Goal: Information Seeking & Learning: Check status

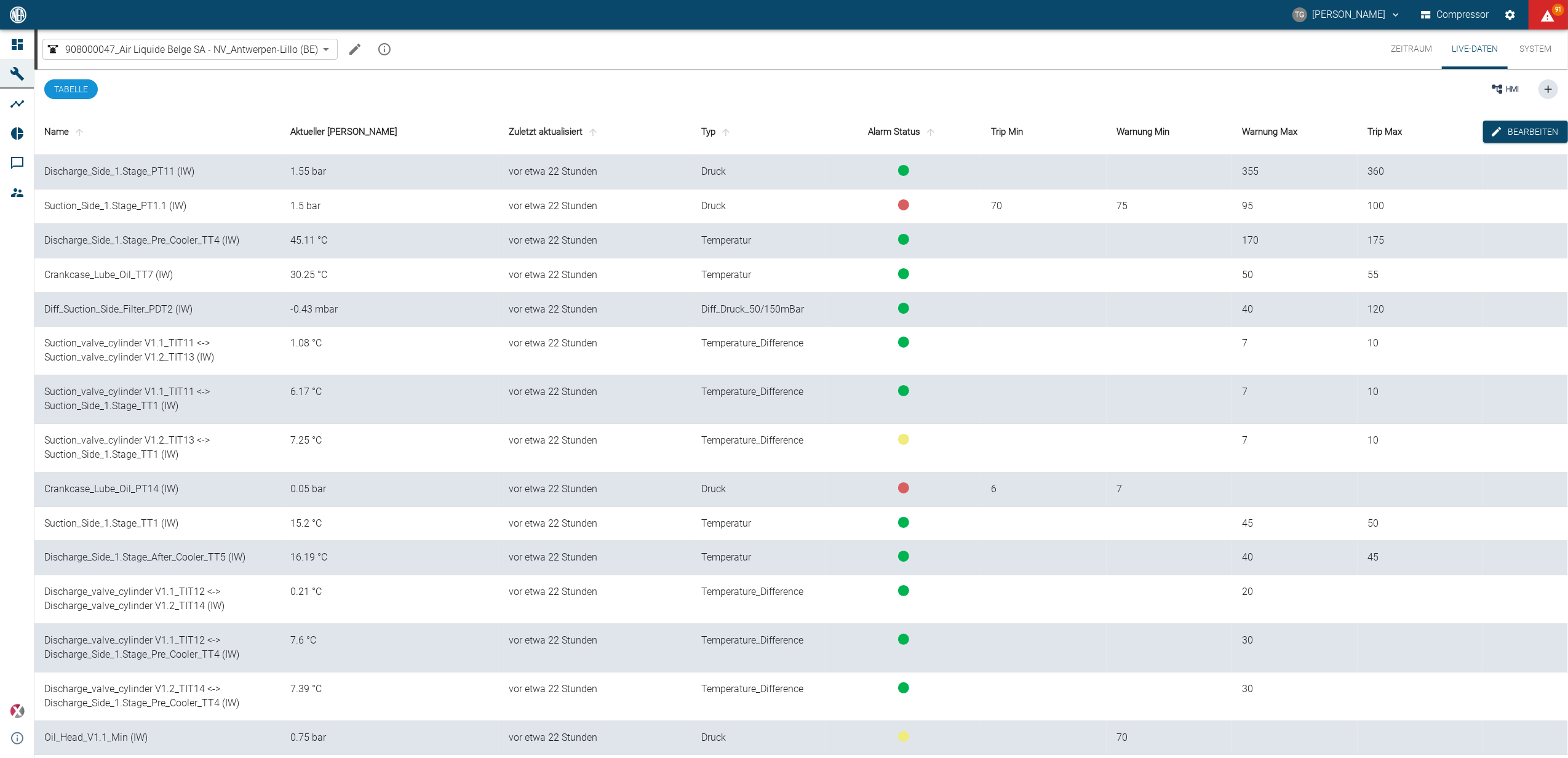
scroll to position [612, 0]
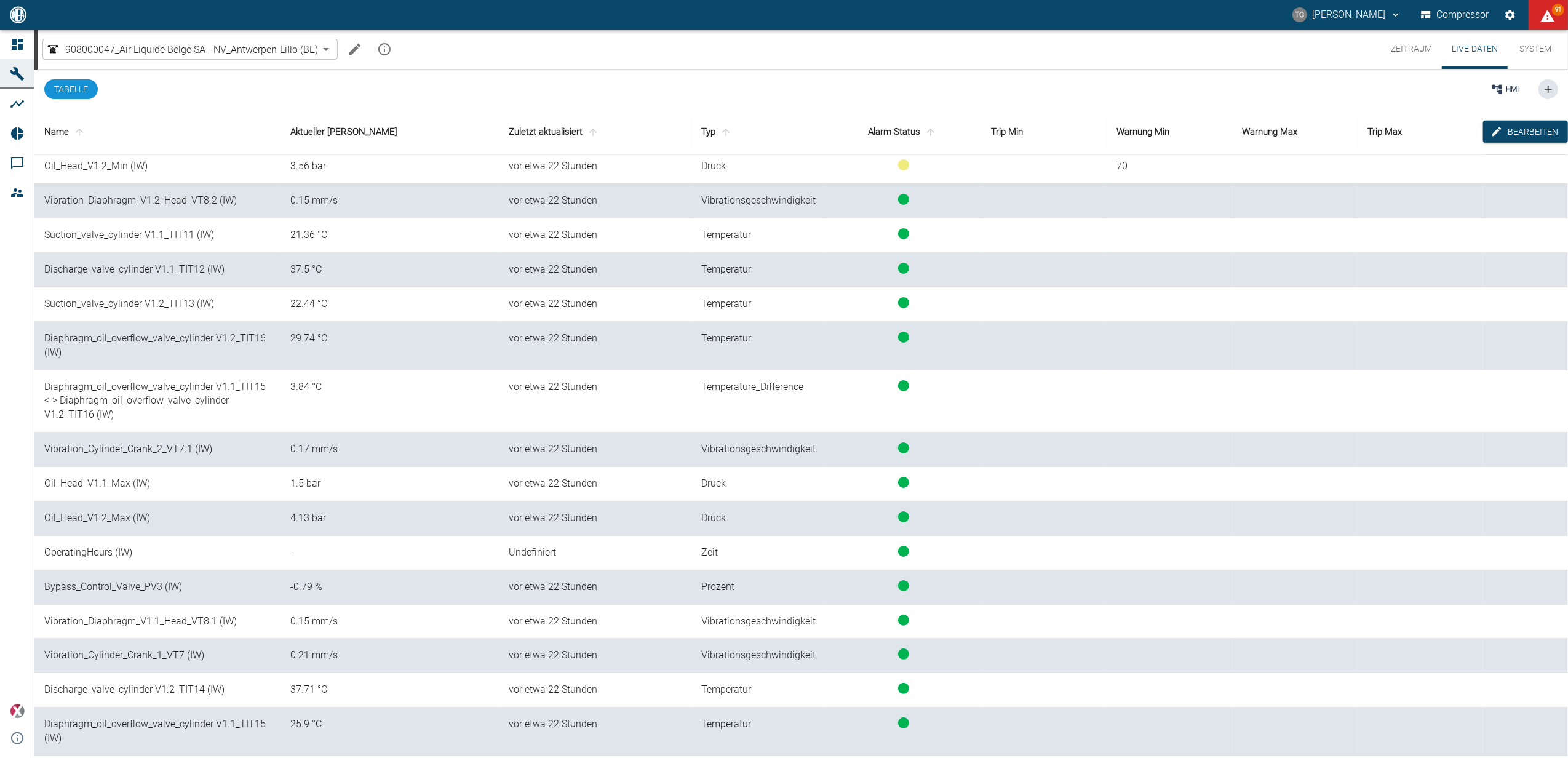
click at [635, 97] on div "HMI" at bounding box center [927, 88] width 1262 height 39
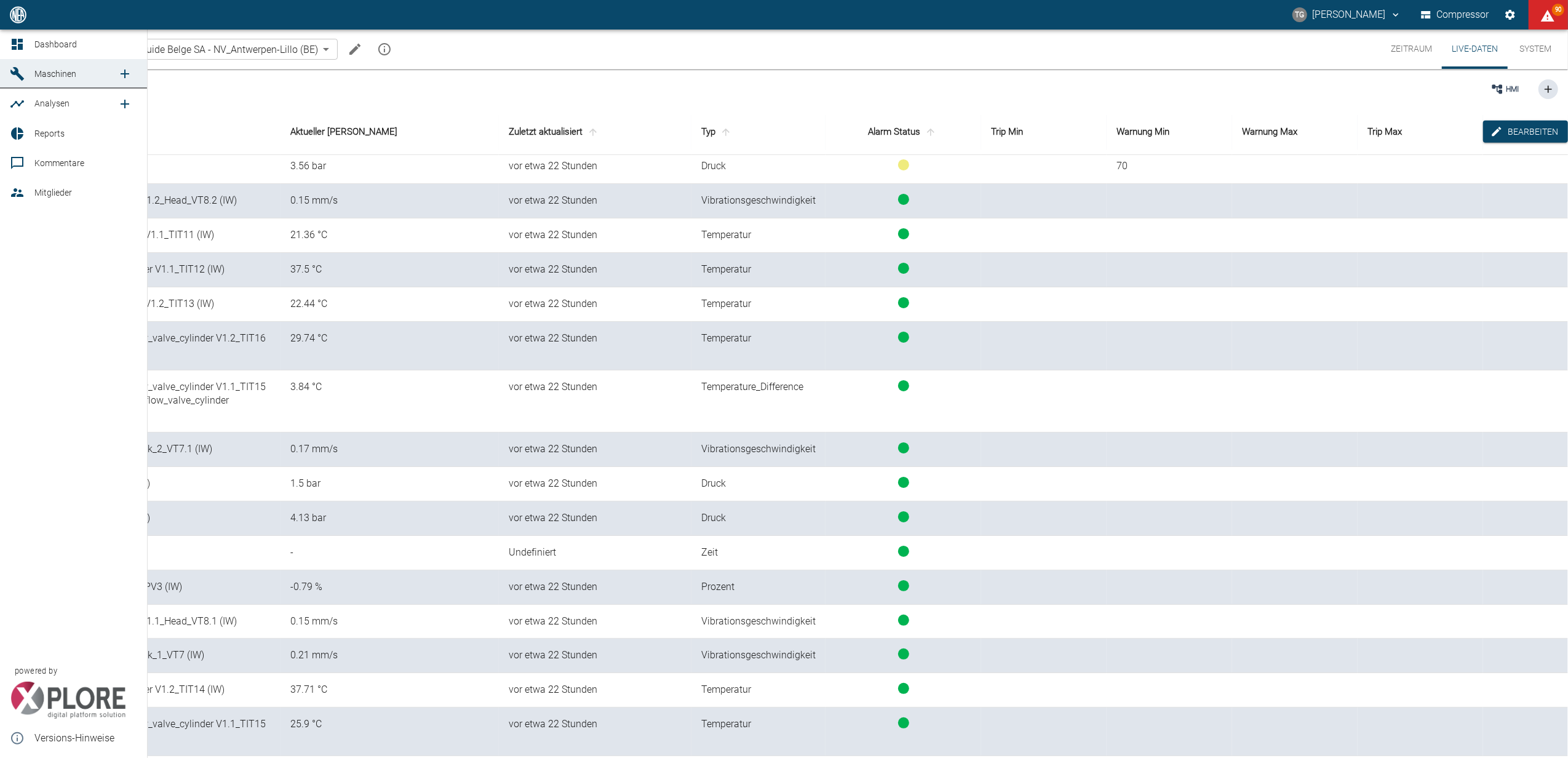
click at [16, 38] on icon at bounding box center [17, 44] width 15 height 15
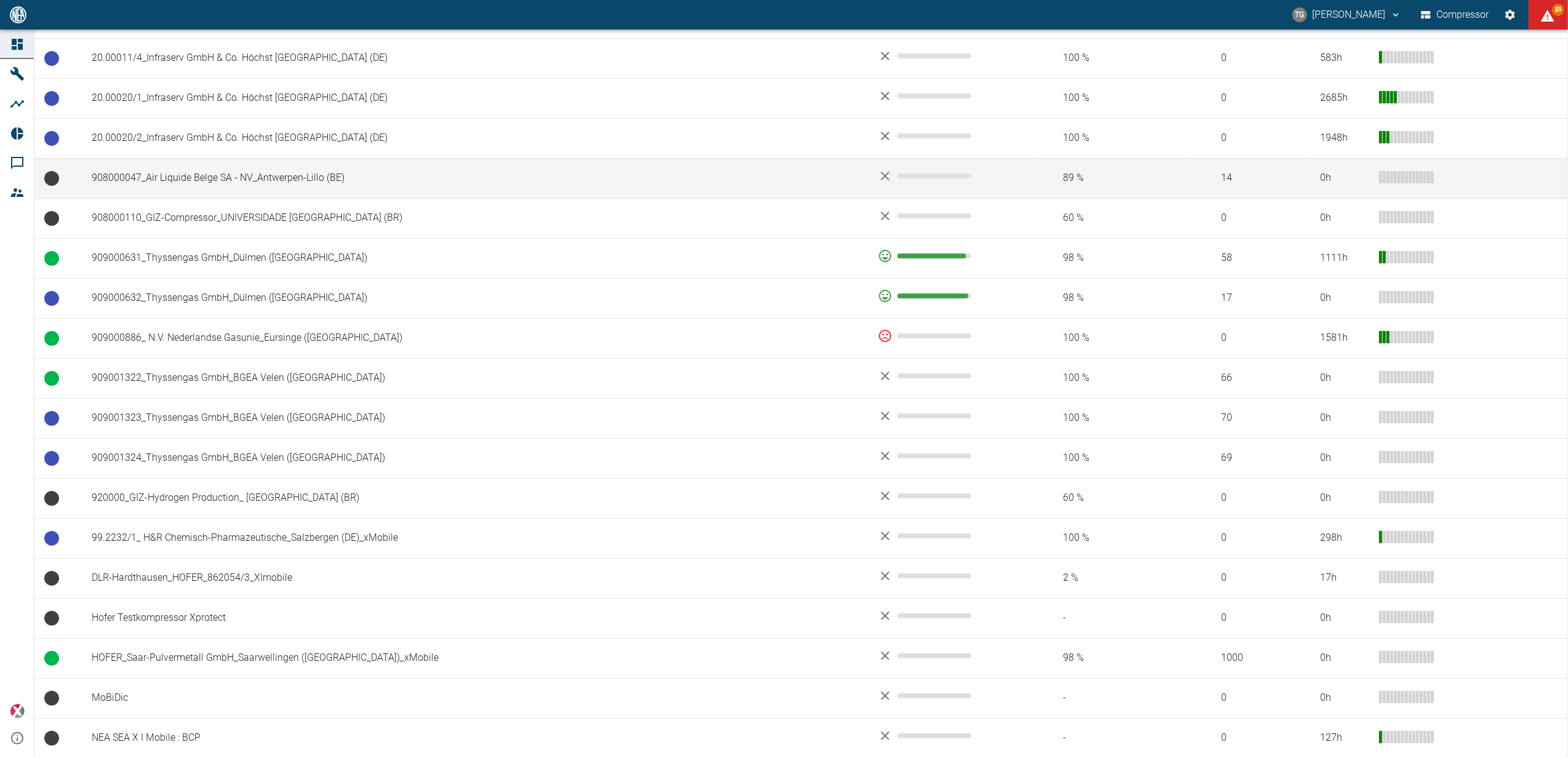
scroll to position [913, 0]
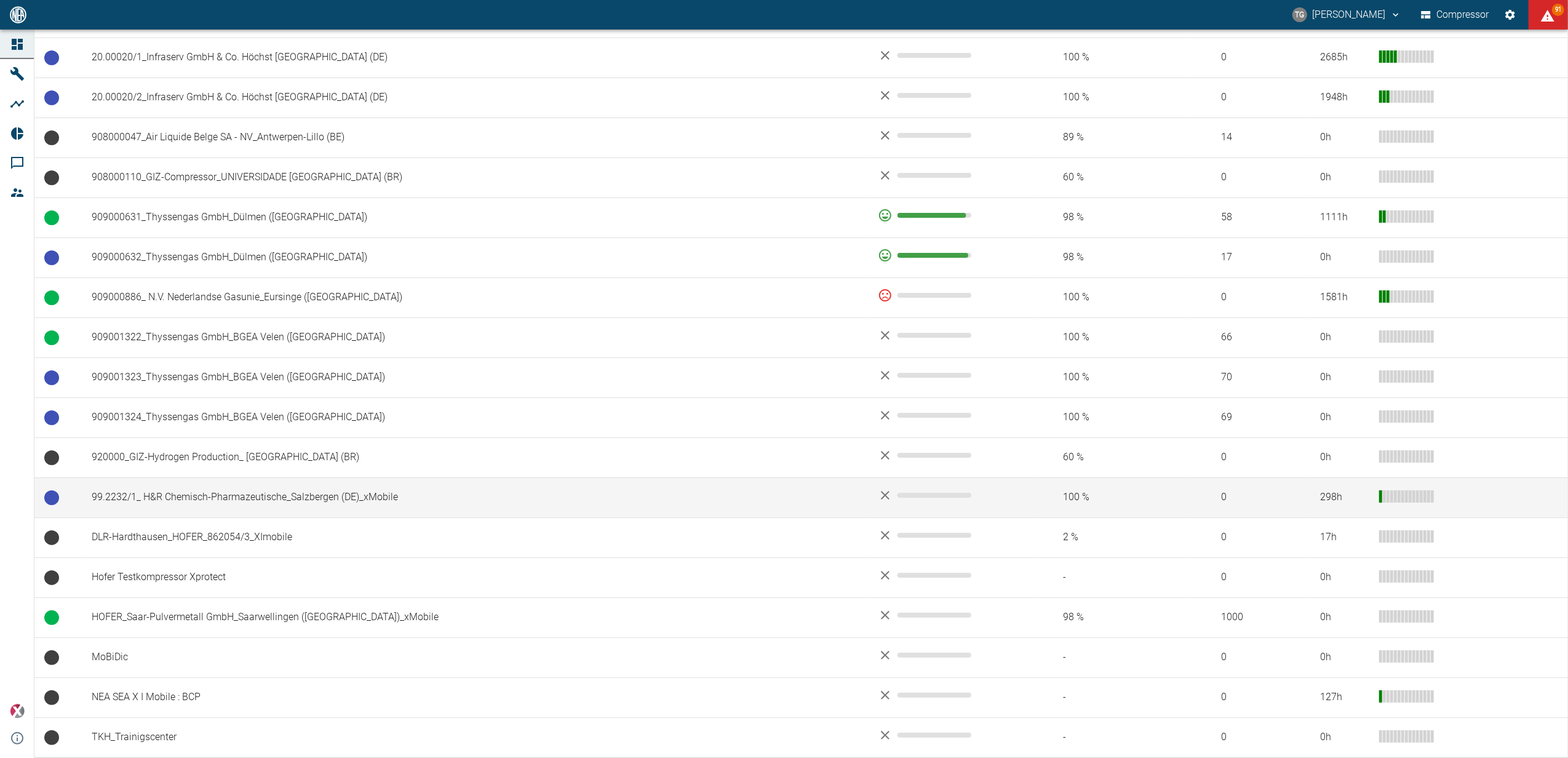
click at [194, 493] on td "99.2232/1_ H&R Chemisch-Pharmazeutische_Salzbergen (DE)_xMobile" at bounding box center [475, 497] width 786 height 40
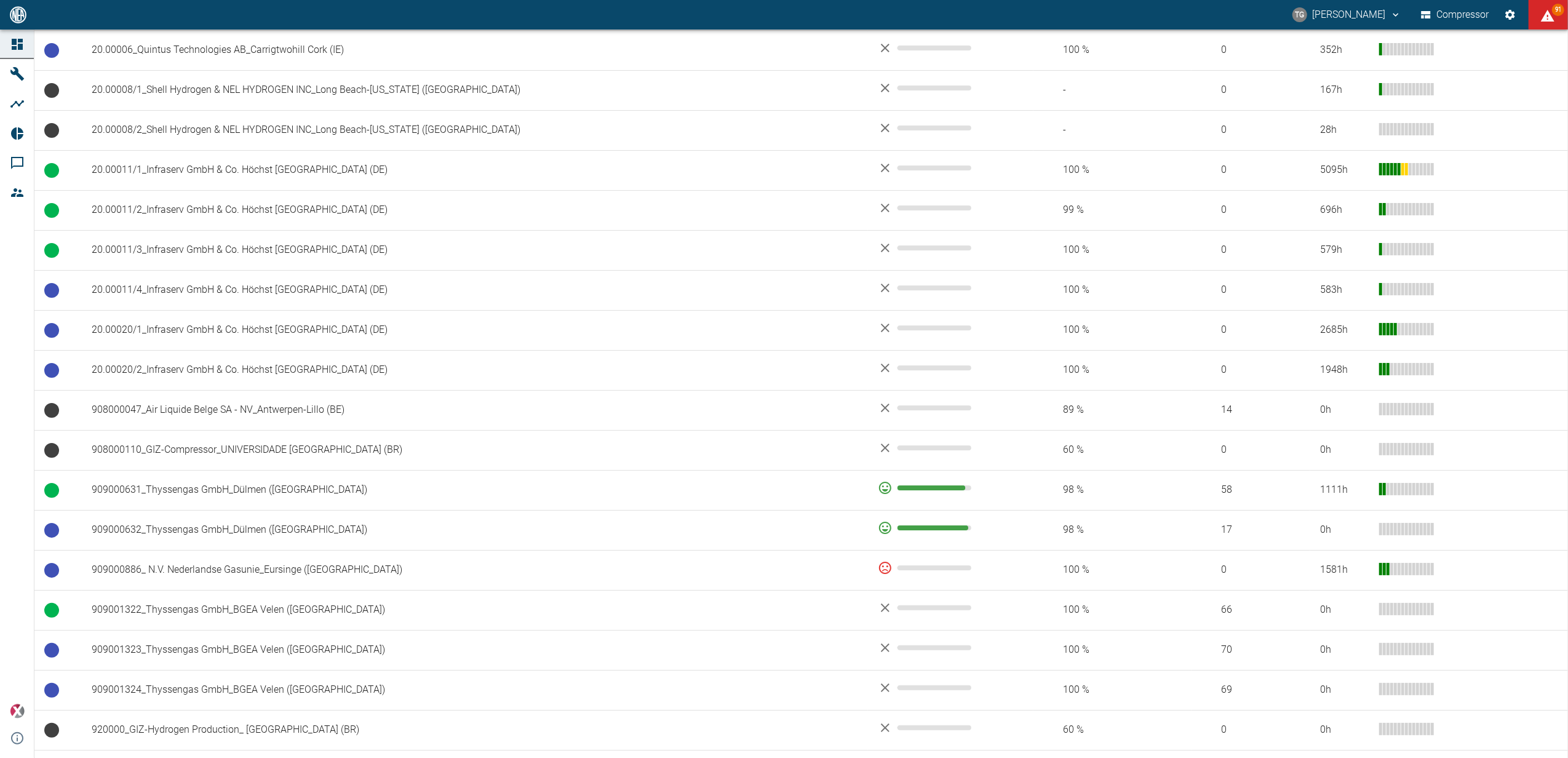
scroll to position [656, 0]
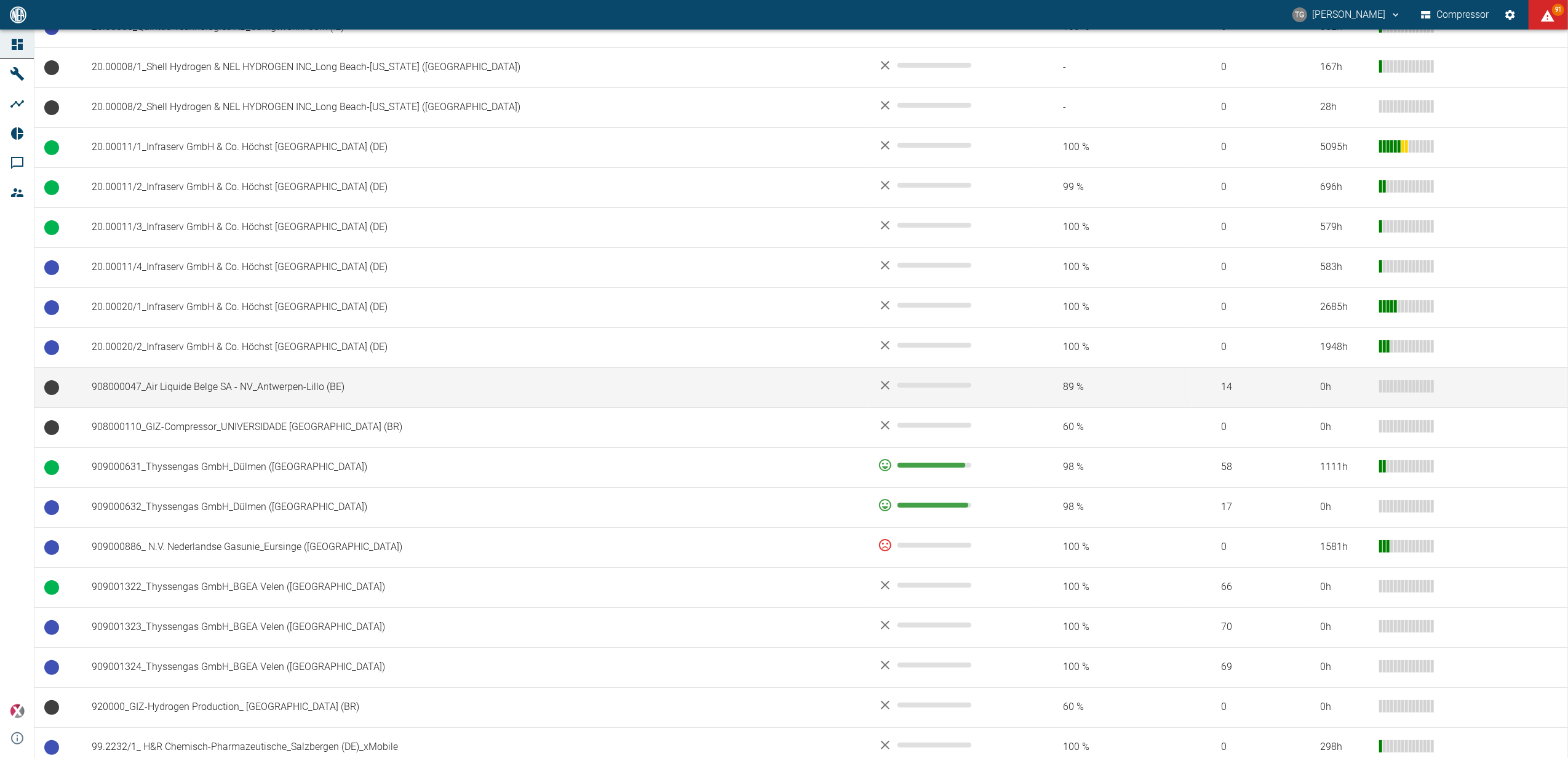
click at [169, 394] on td "908000047_Air Liquide Belge SA - NV_Antwerpen-Lillo (BE)" at bounding box center [475, 387] width 786 height 40
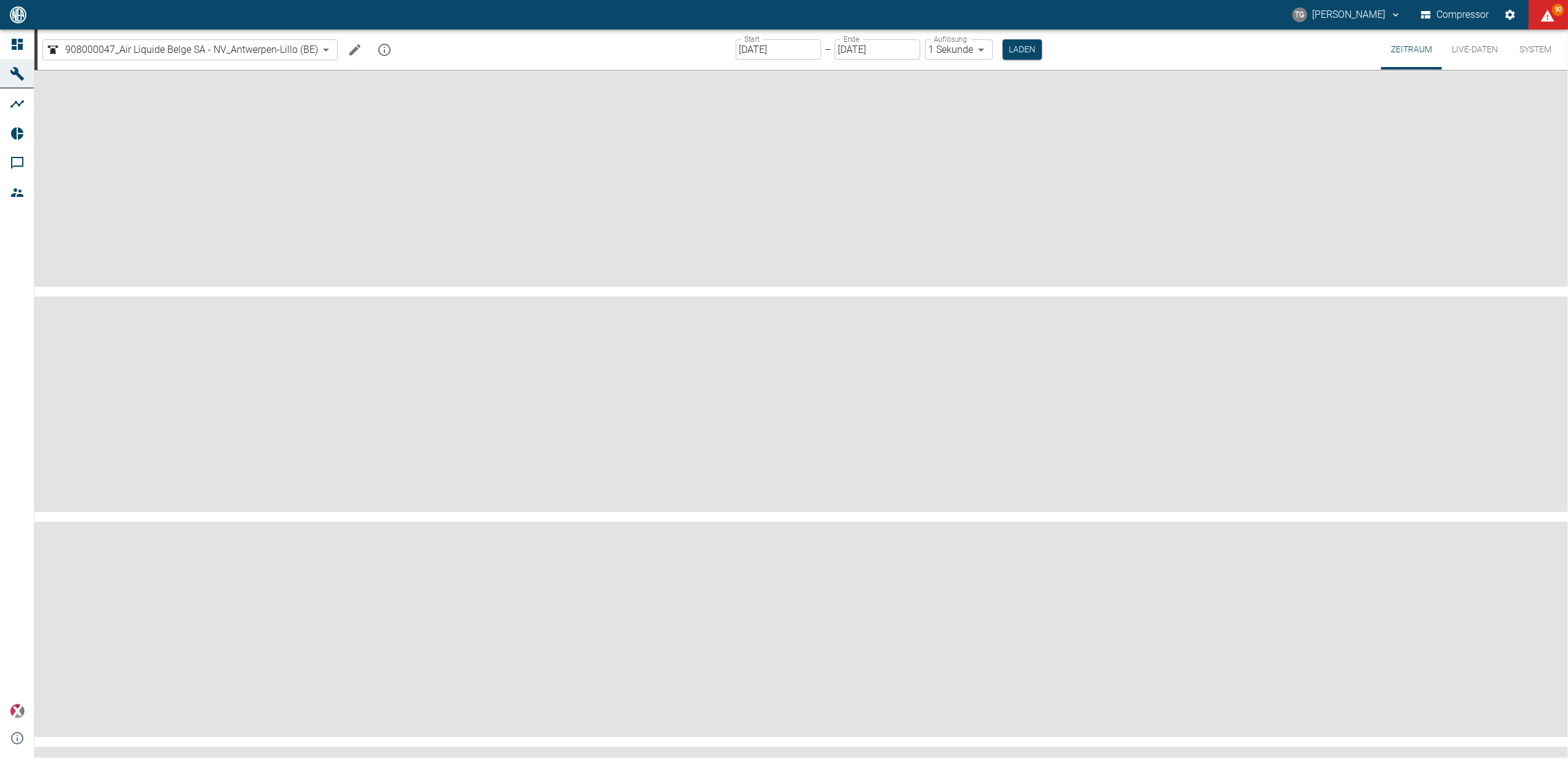
click at [788, 45] on input "[DATE]" at bounding box center [778, 49] width 85 height 21
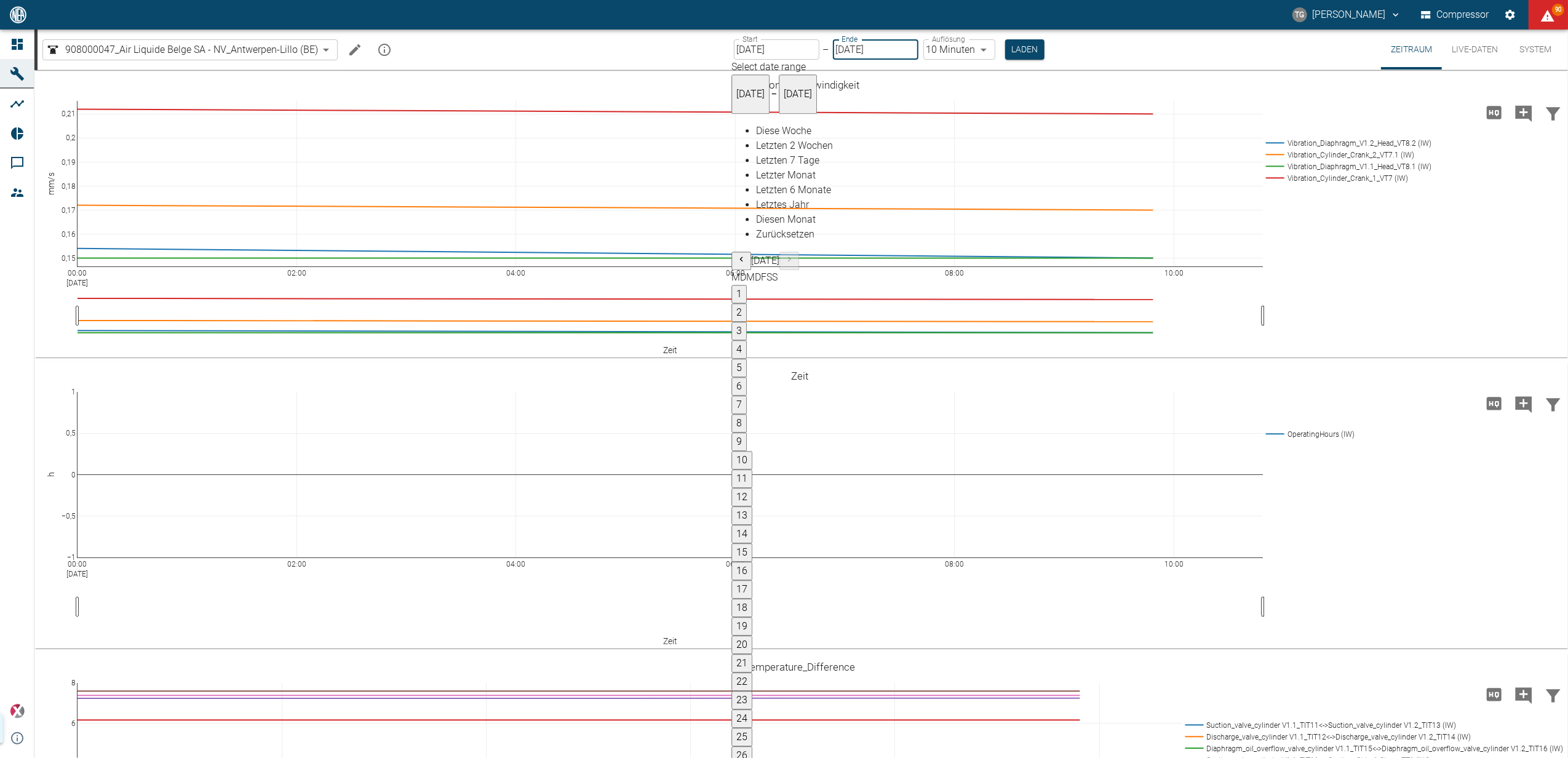
type input "[DATE]"
type input "10min"
type input "[DATE]"
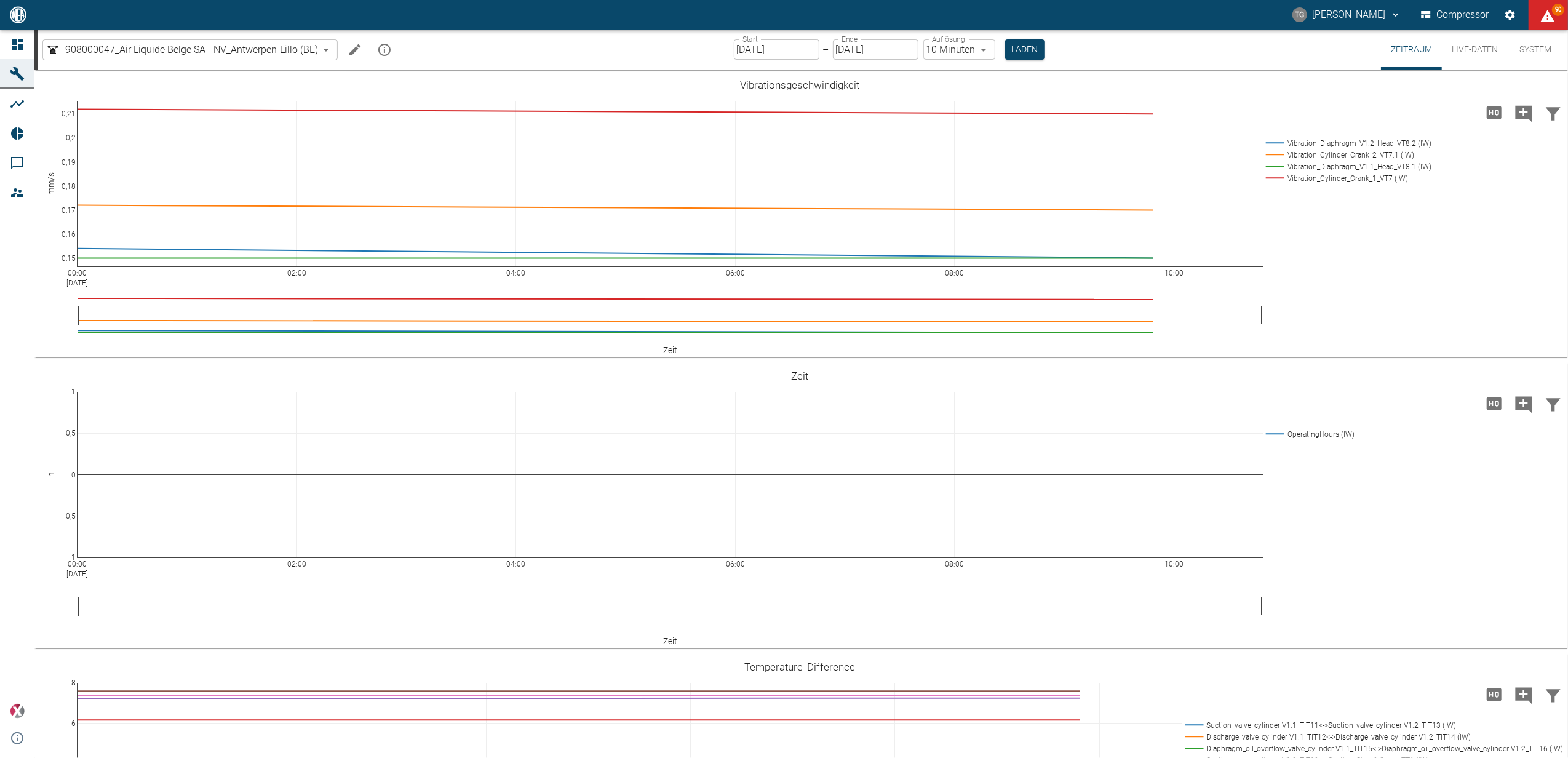
click at [944, 43] on label "Auflösung" at bounding box center [948, 39] width 33 height 10
click at [948, 47] on body "[PERSON_NAME] Compressor 90 Dashboard Maschinen Analysen Reports Kommentare Mit…" at bounding box center [784, 379] width 1568 height 758
type input "2min"
click at [1026, 49] on button "Laden" at bounding box center [1021, 49] width 39 height 21
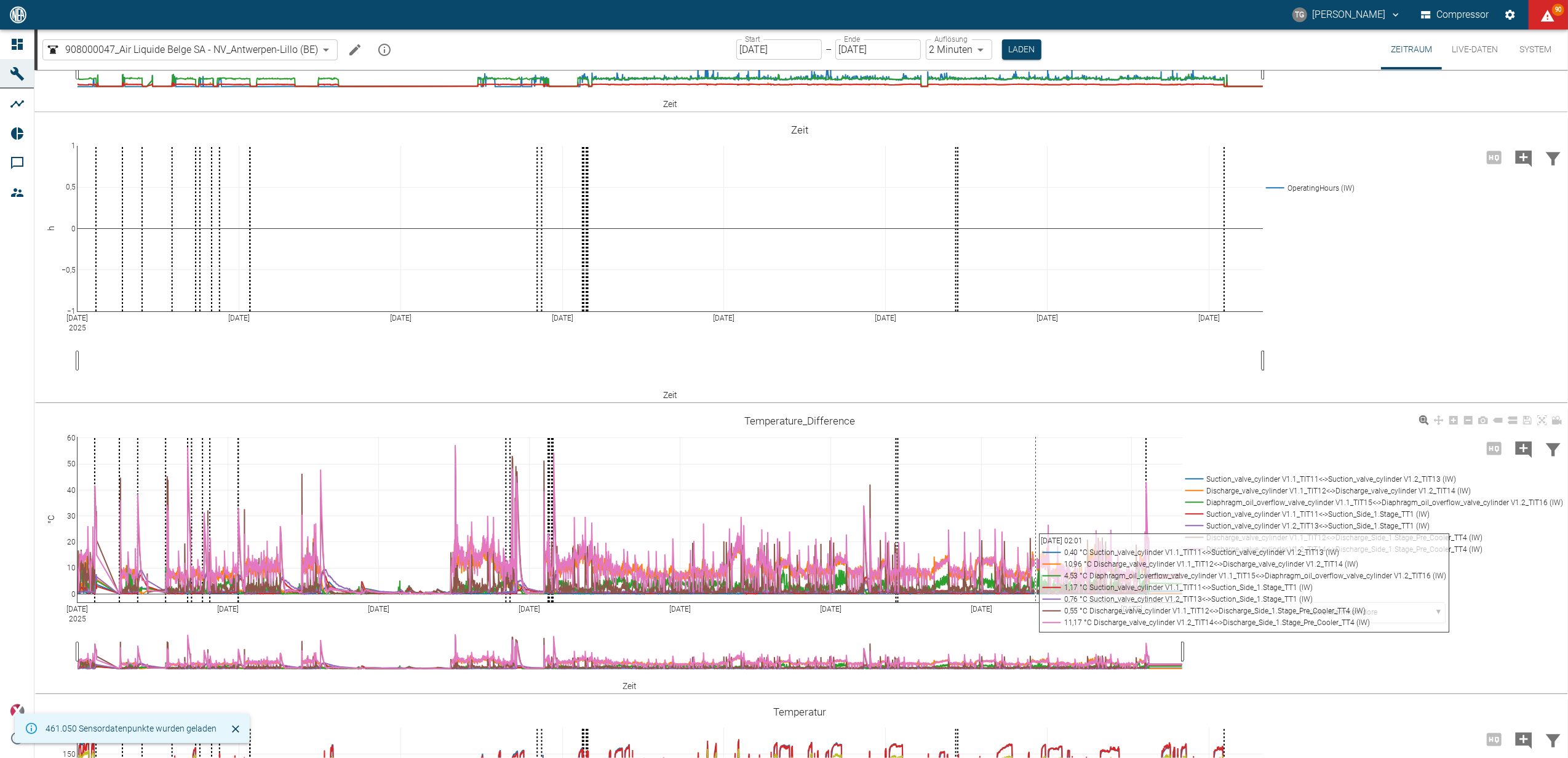
scroll to position [410, 0]
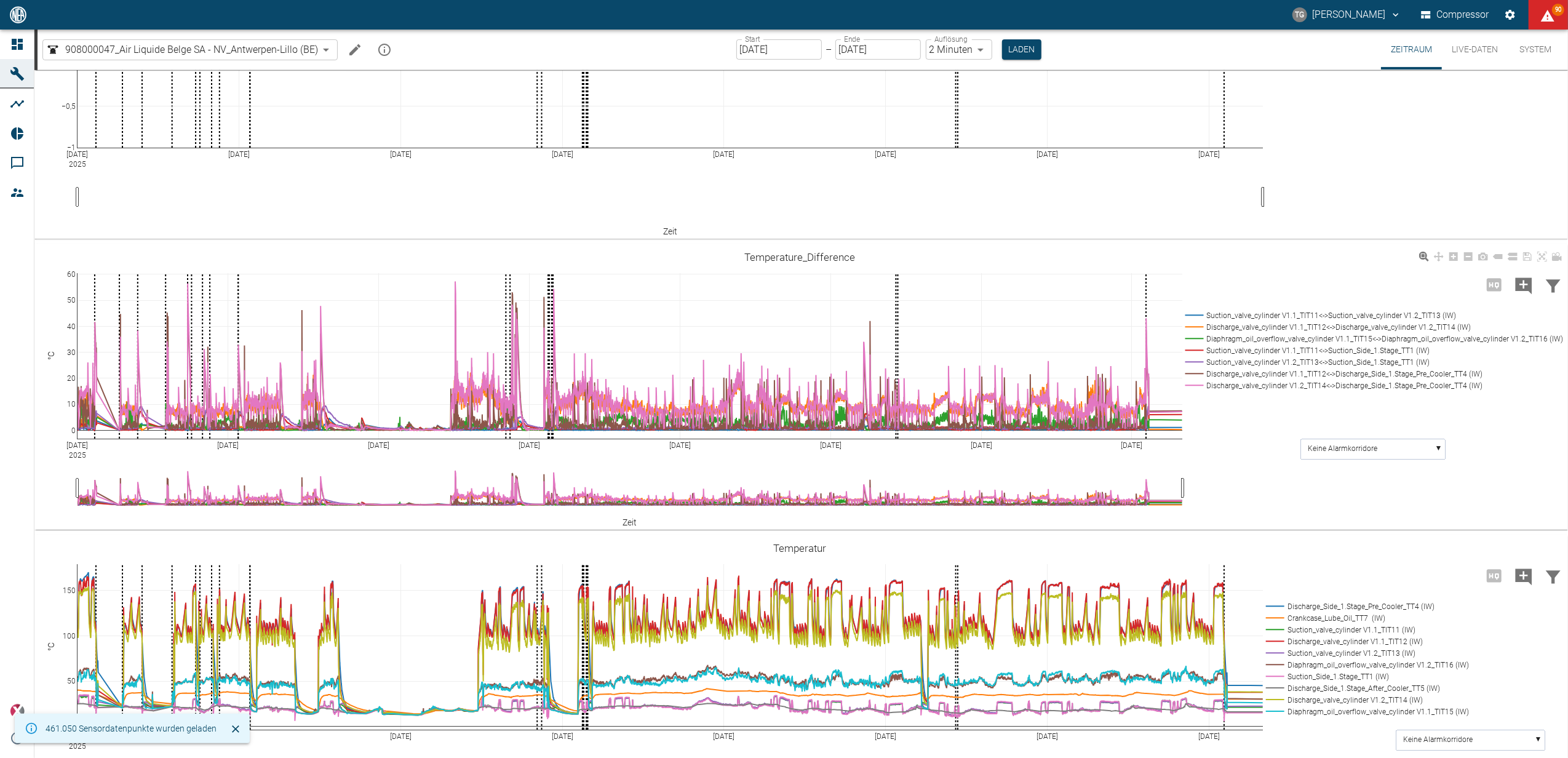
click at [1199, 312] on rect at bounding box center [1372, 316] width 379 height 12
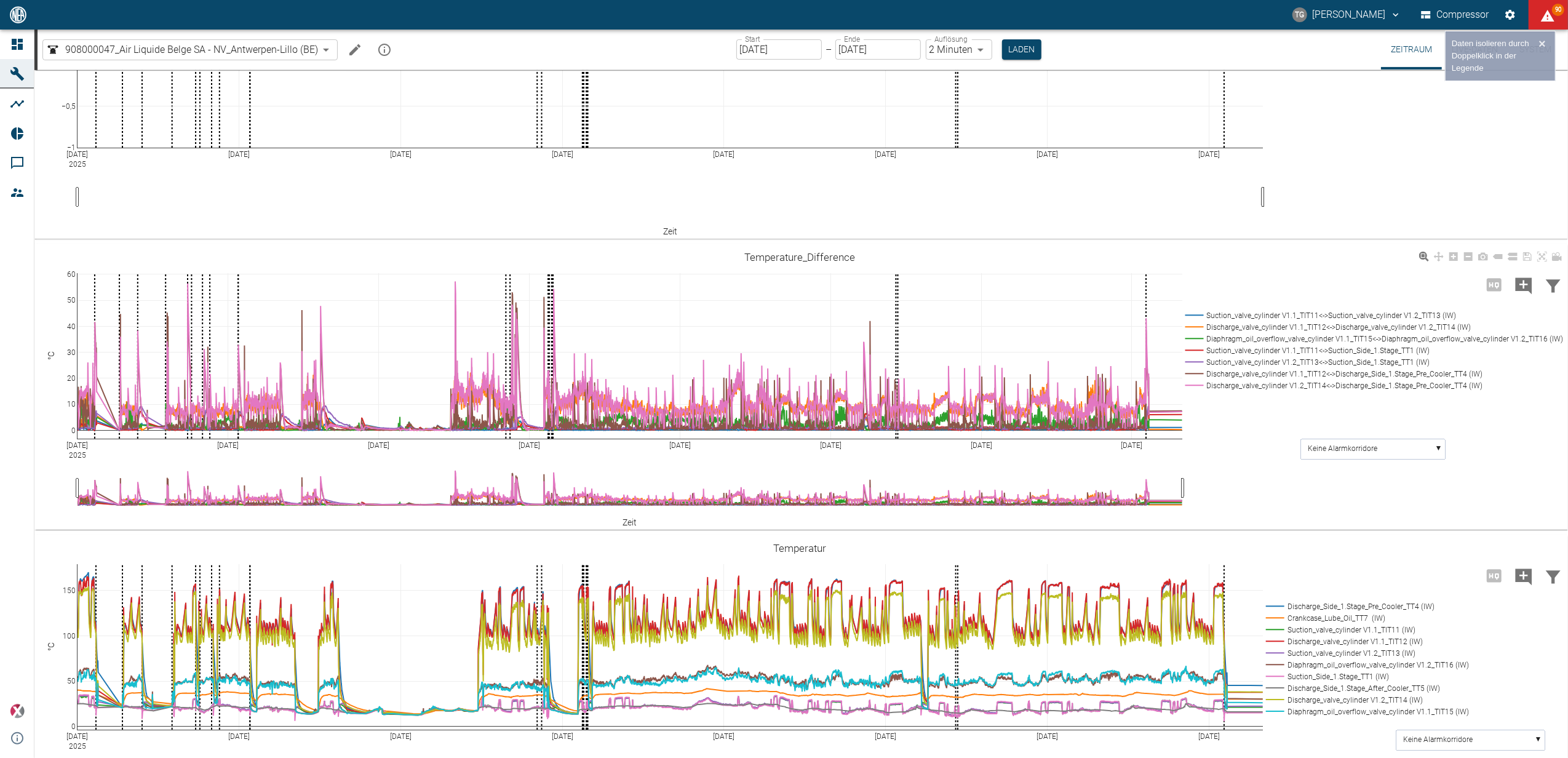
click at [1189, 326] on rect at bounding box center [1372, 327] width 379 height 12
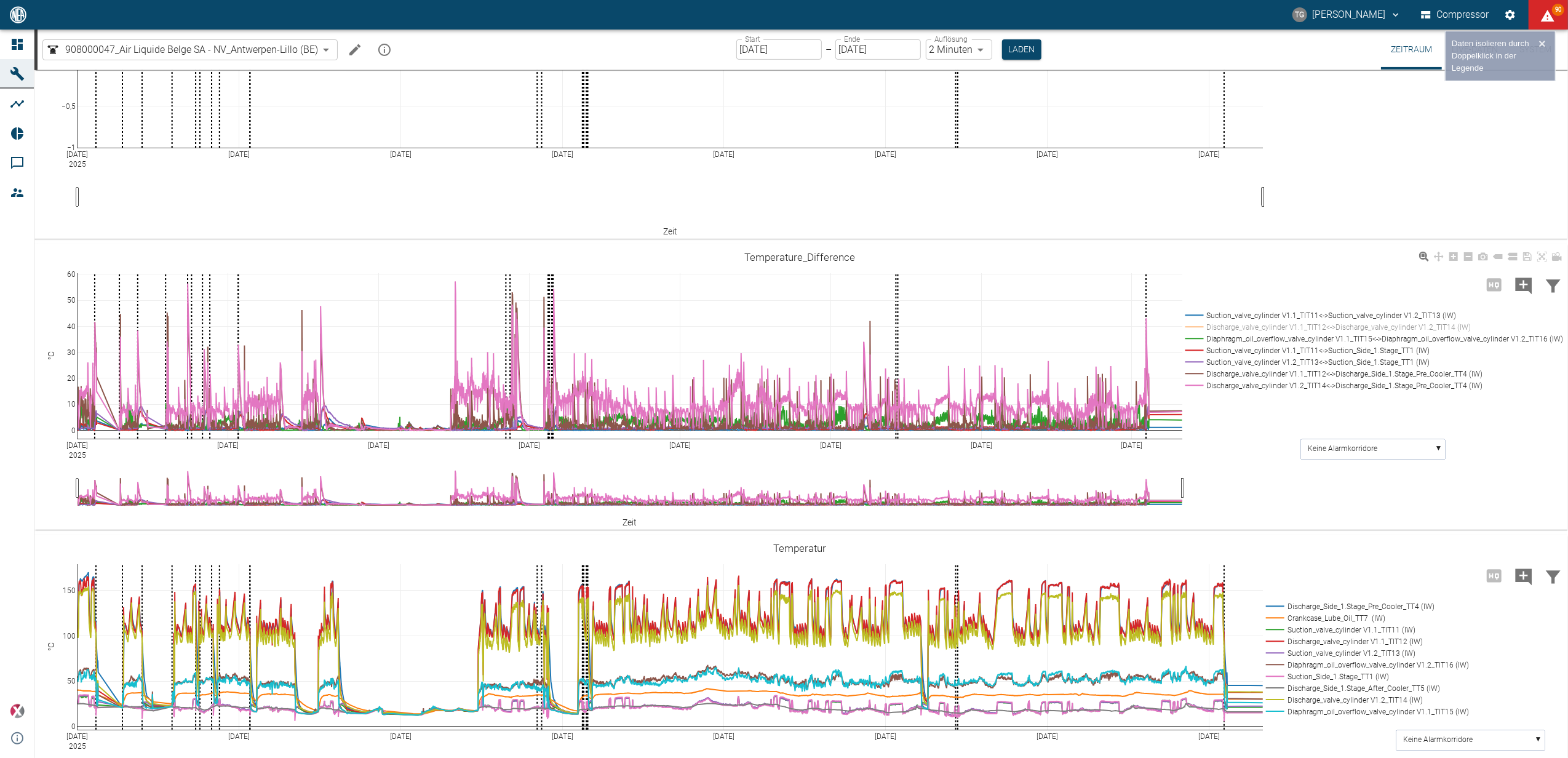
click at [1191, 308] on rect at bounding box center [1374, 350] width 383 height 88
click at [1192, 312] on rect at bounding box center [1372, 316] width 379 height 12
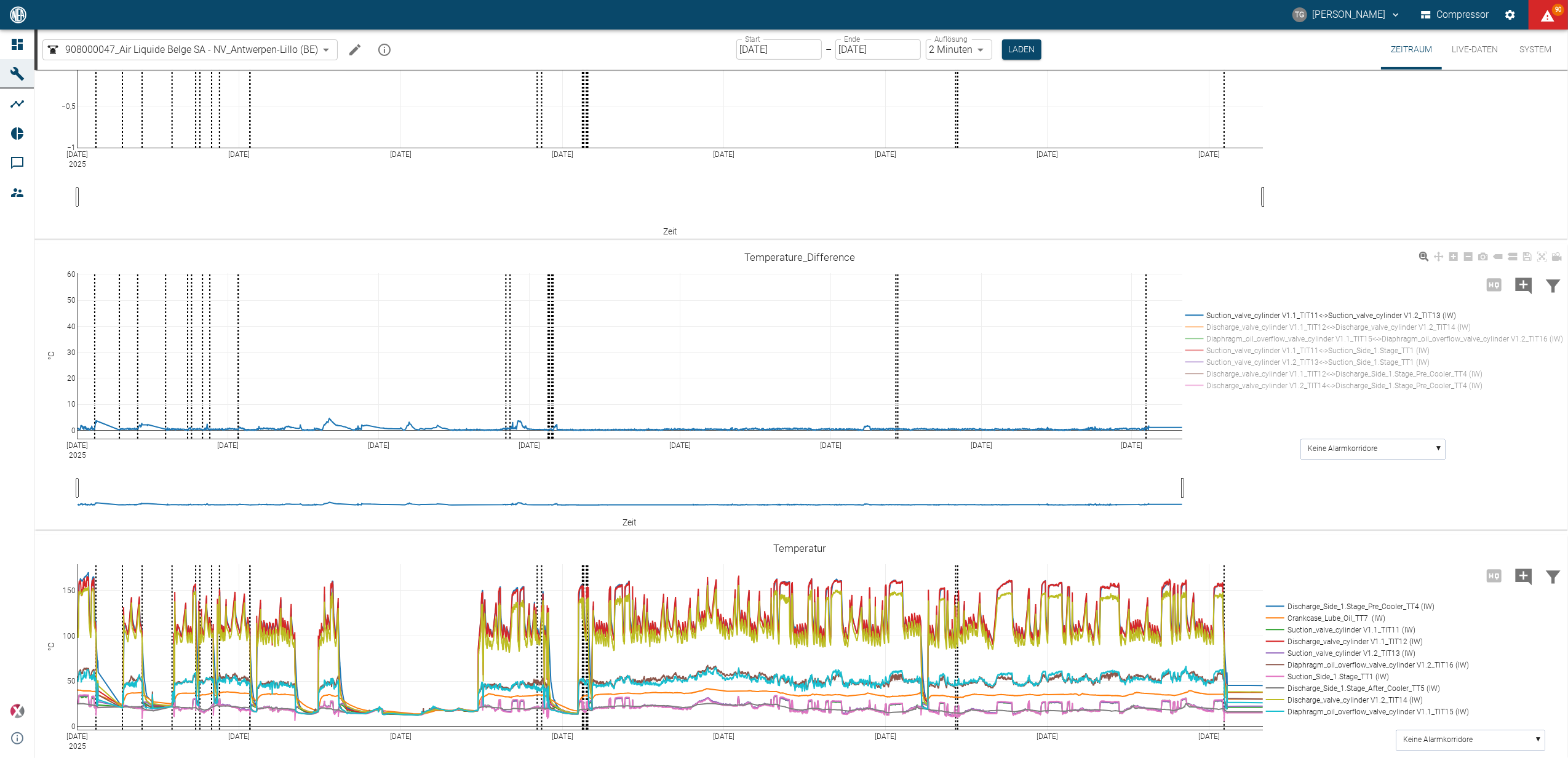
click at [1196, 323] on rect at bounding box center [1372, 327] width 379 height 12
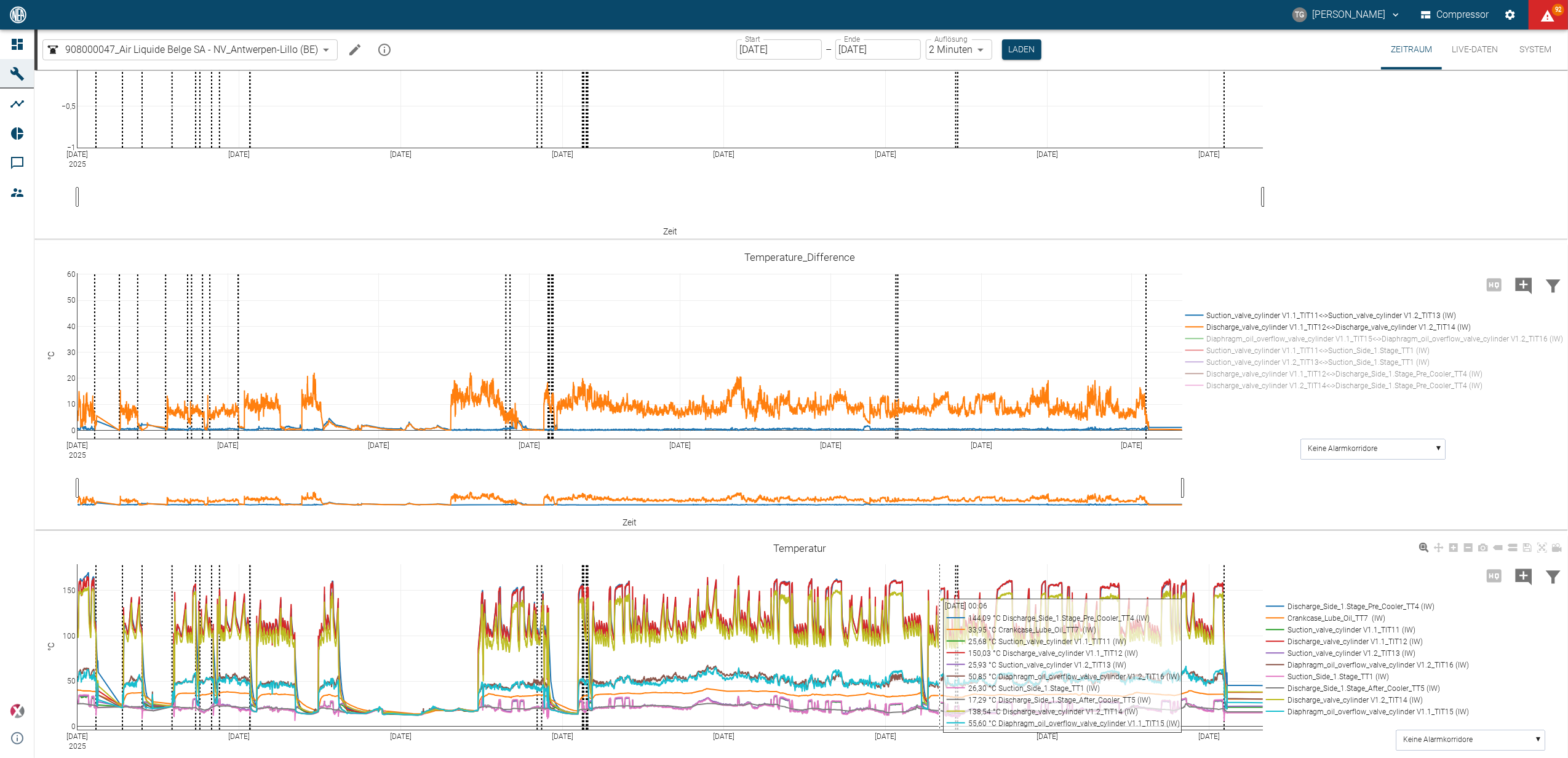
scroll to position [493, 0]
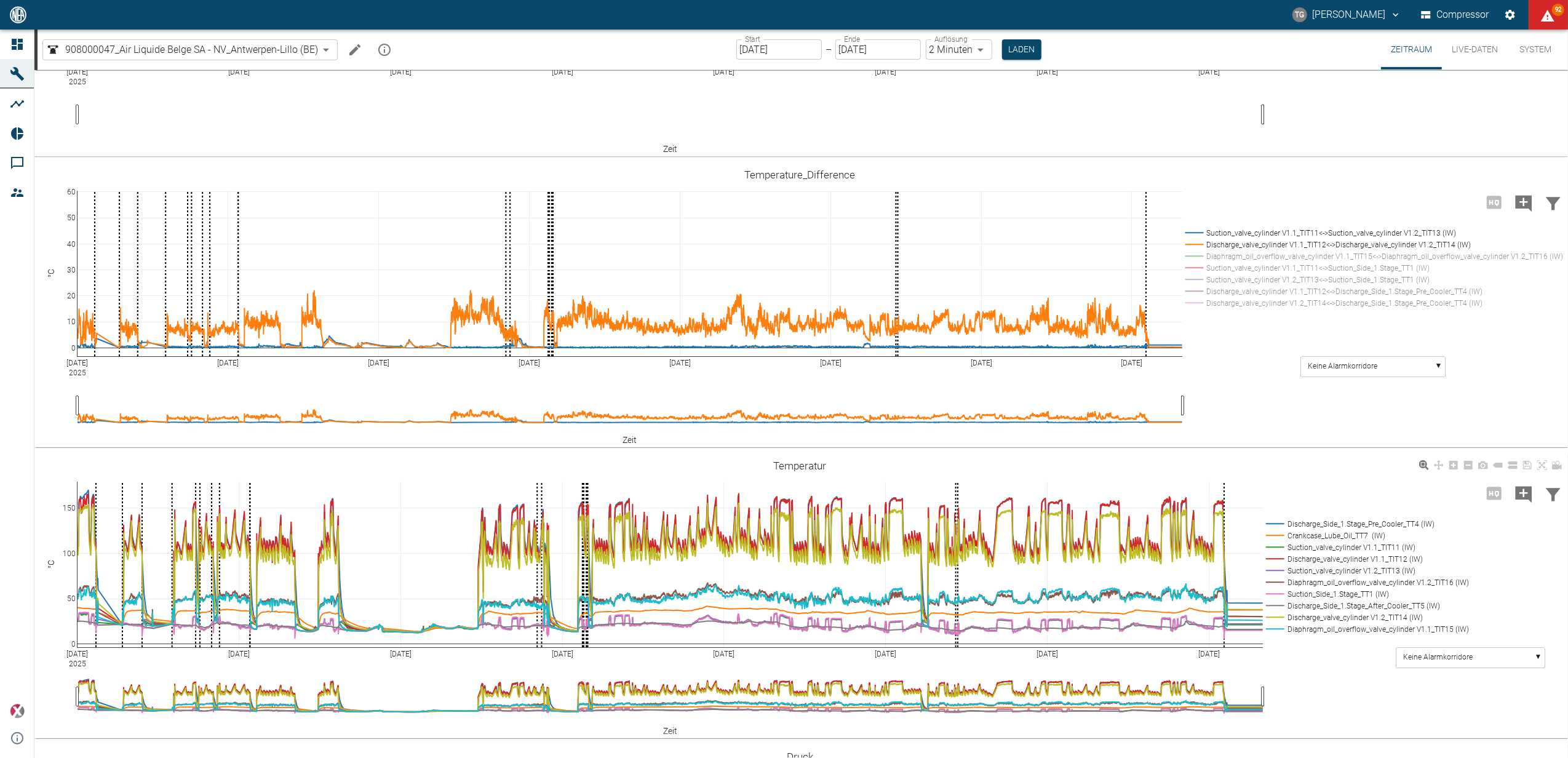
click at [1278, 520] on rect at bounding box center [1364, 524] width 203 height 12
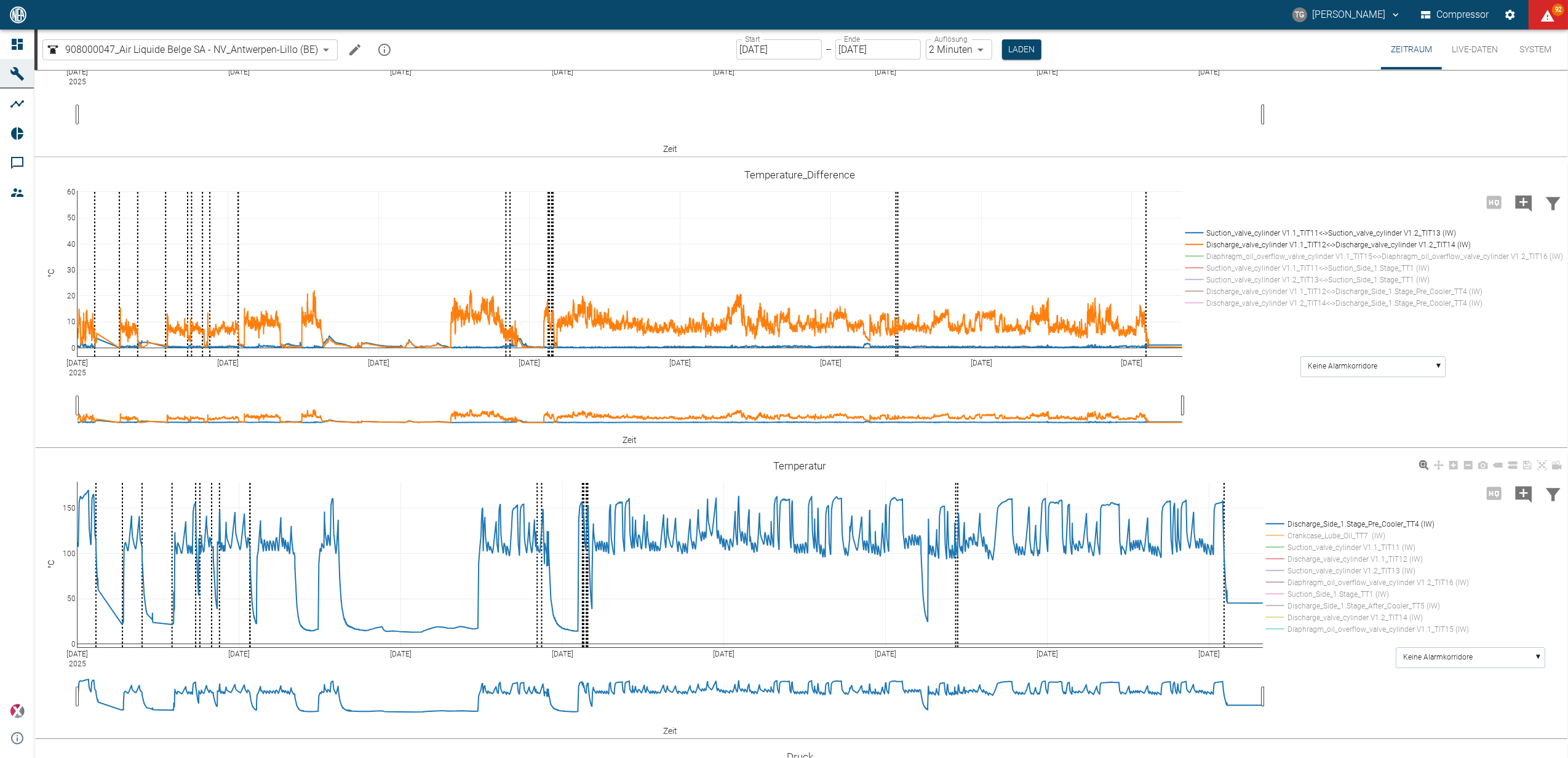
click at [1278, 517] on rect at bounding box center [1366, 577] width 206 height 123
click at [1278, 522] on rect at bounding box center [1364, 524] width 203 height 12
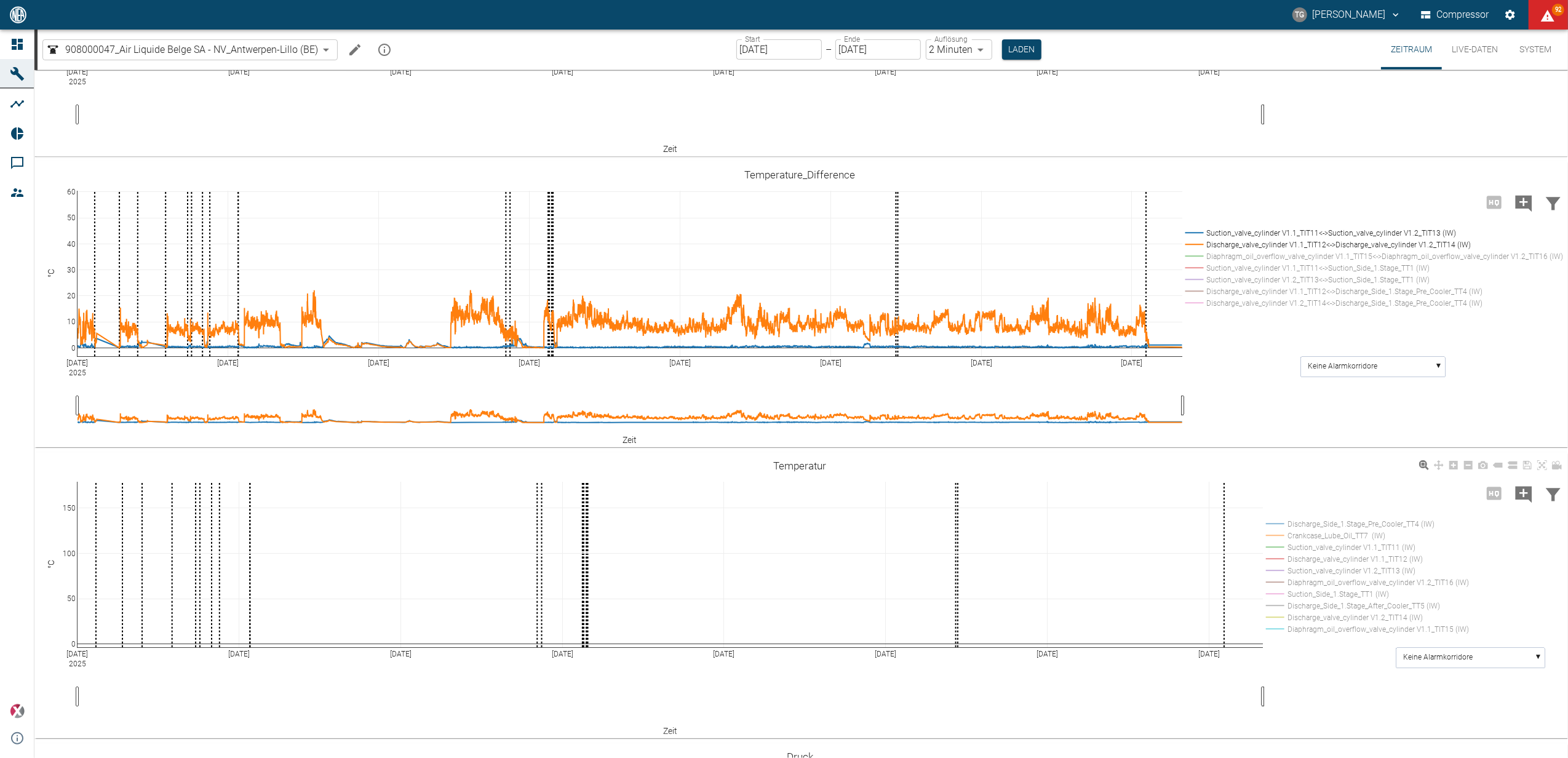
click at [1278, 557] on rect at bounding box center [1364, 559] width 203 height 12
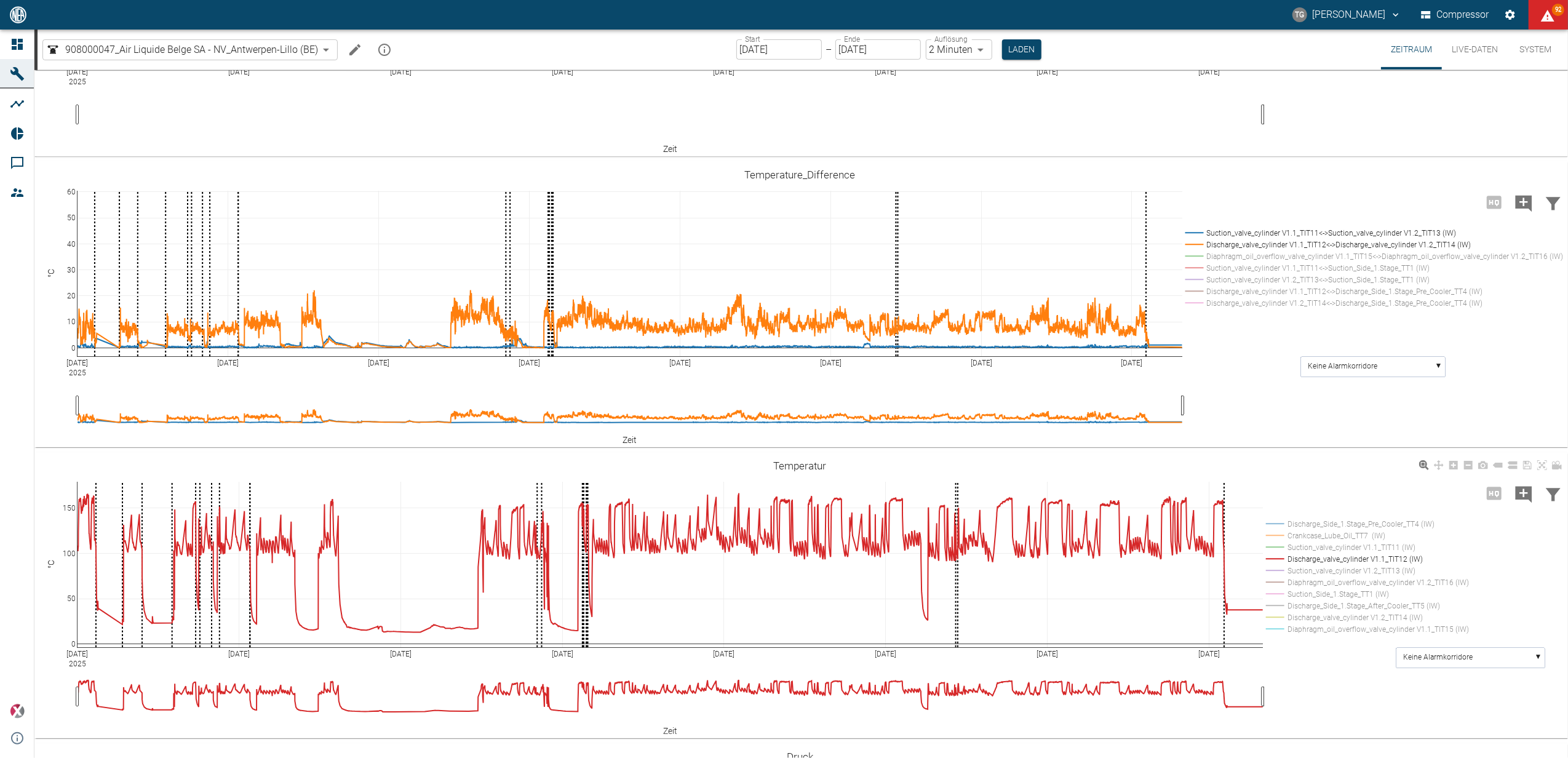
click at [1273, 607] on rect at bounding box center [1364, 605] width 203 height 12
click at [1277, 616] on rect at bounding box center [1364, 618] width 203 height 12
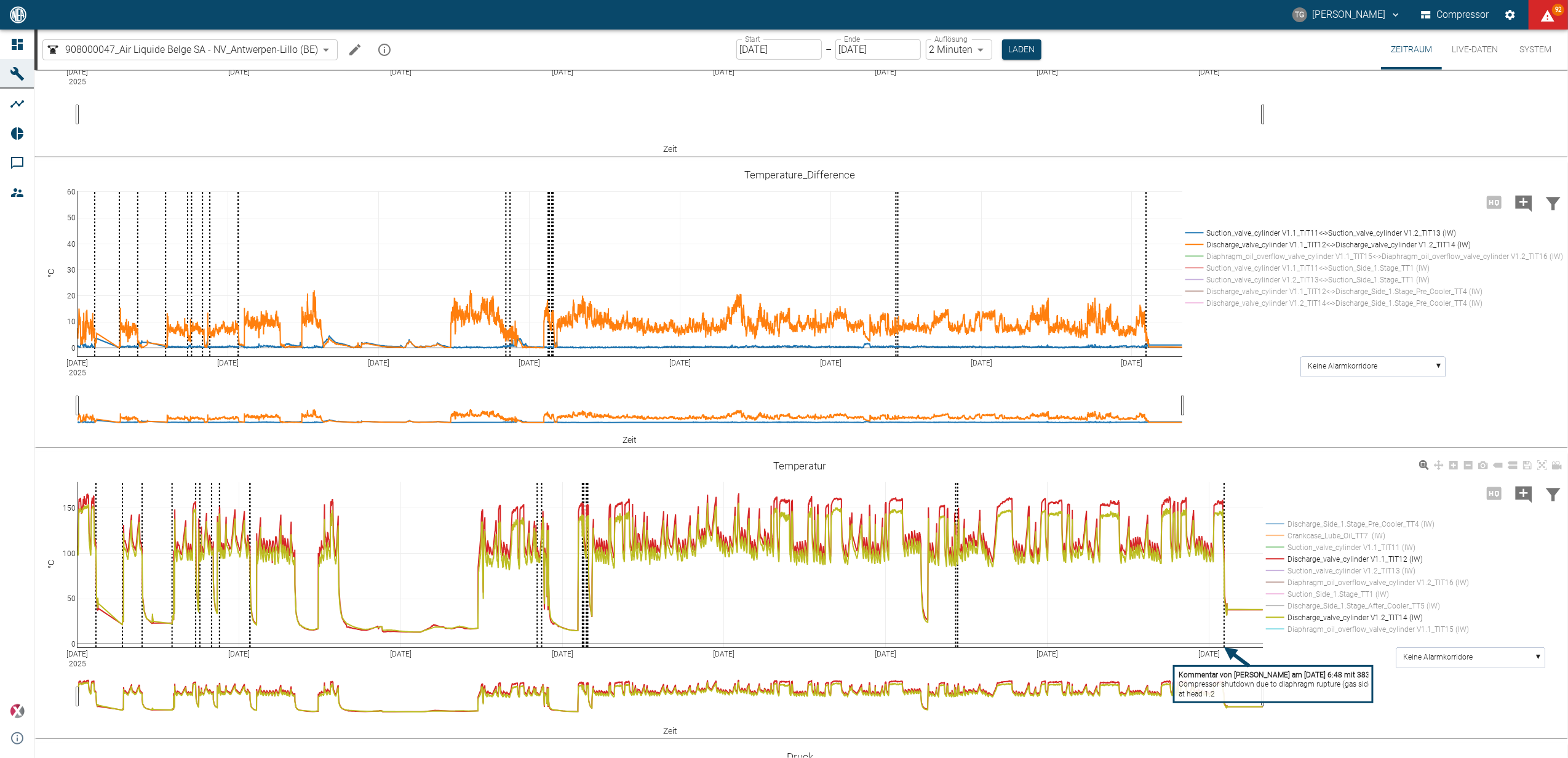
click at [1276, 525] on rect at bounding box center [1364, 524] width 203 height 12
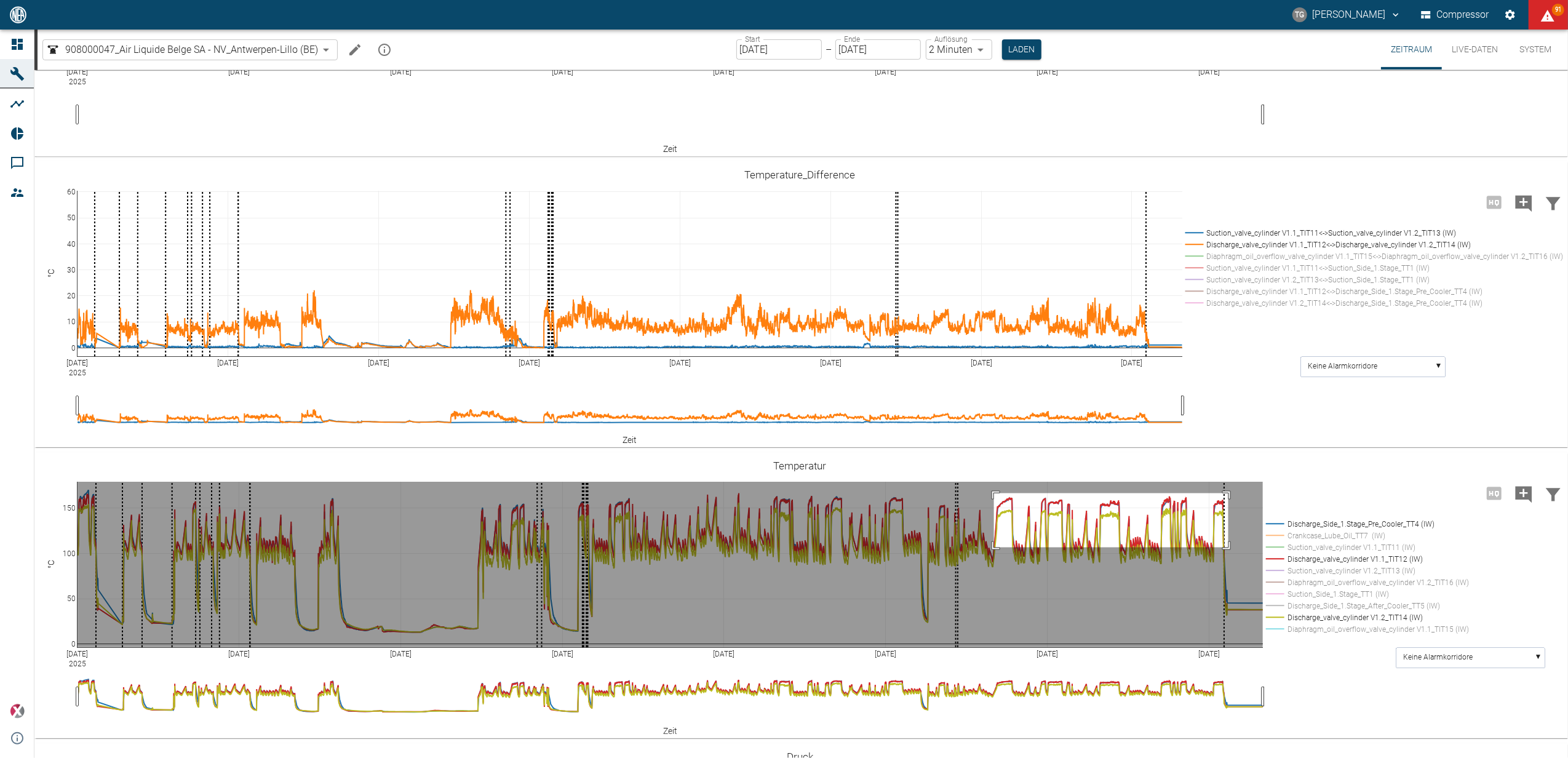
drag, startPoint x: 994, startPoint y: 493, endPoint x: 1228, endPoint y: 547, distance: 240.1
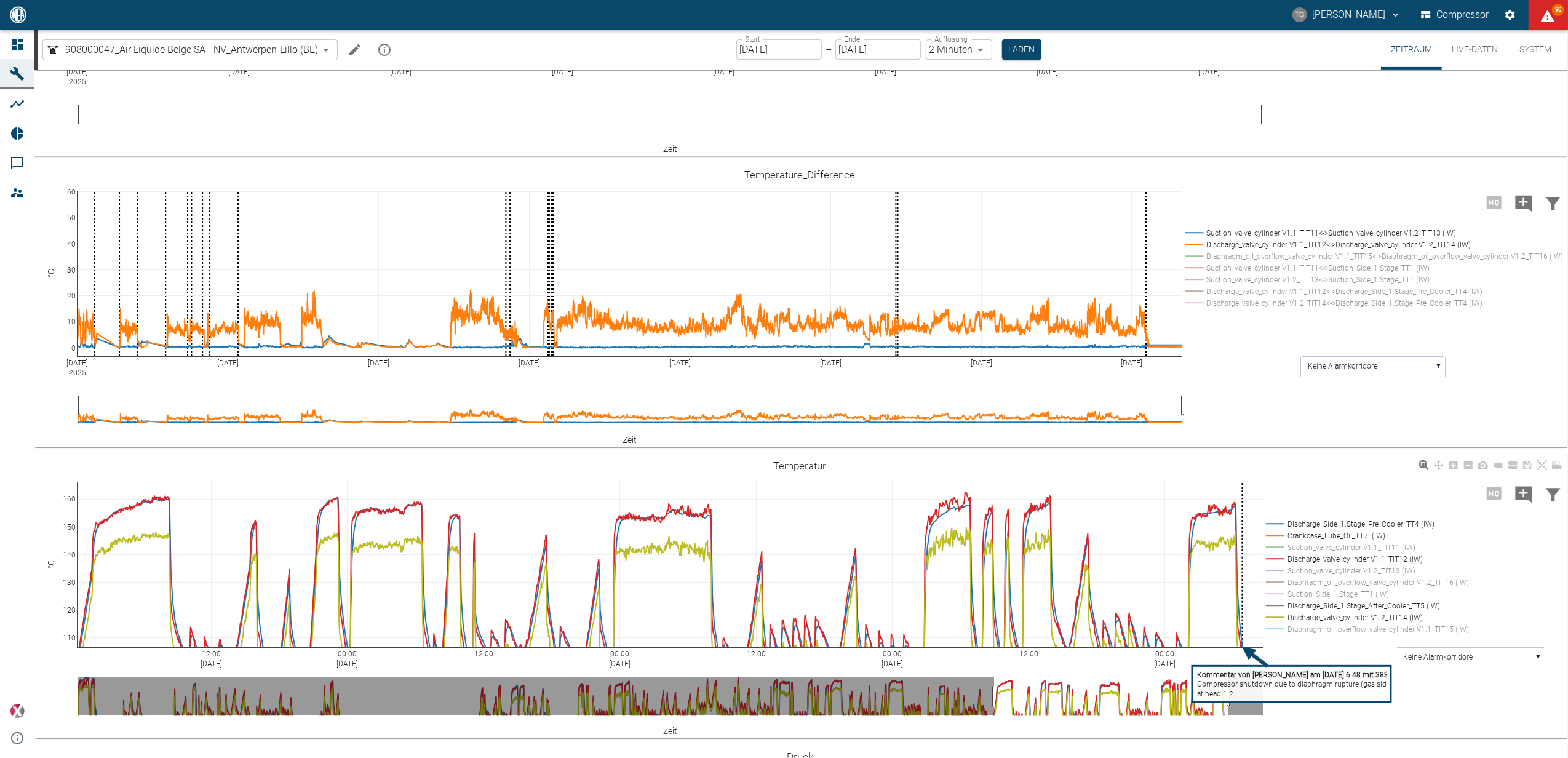
click at [1355, 577] on rect at bounding box center [1364, 582] width 203 height 12
click at [1360, 582] on rect at bounding box center [1364, 582] width 203 height 12
click at [1252, 259] on rect at bounding box center [1372, 256] width 379 height 12
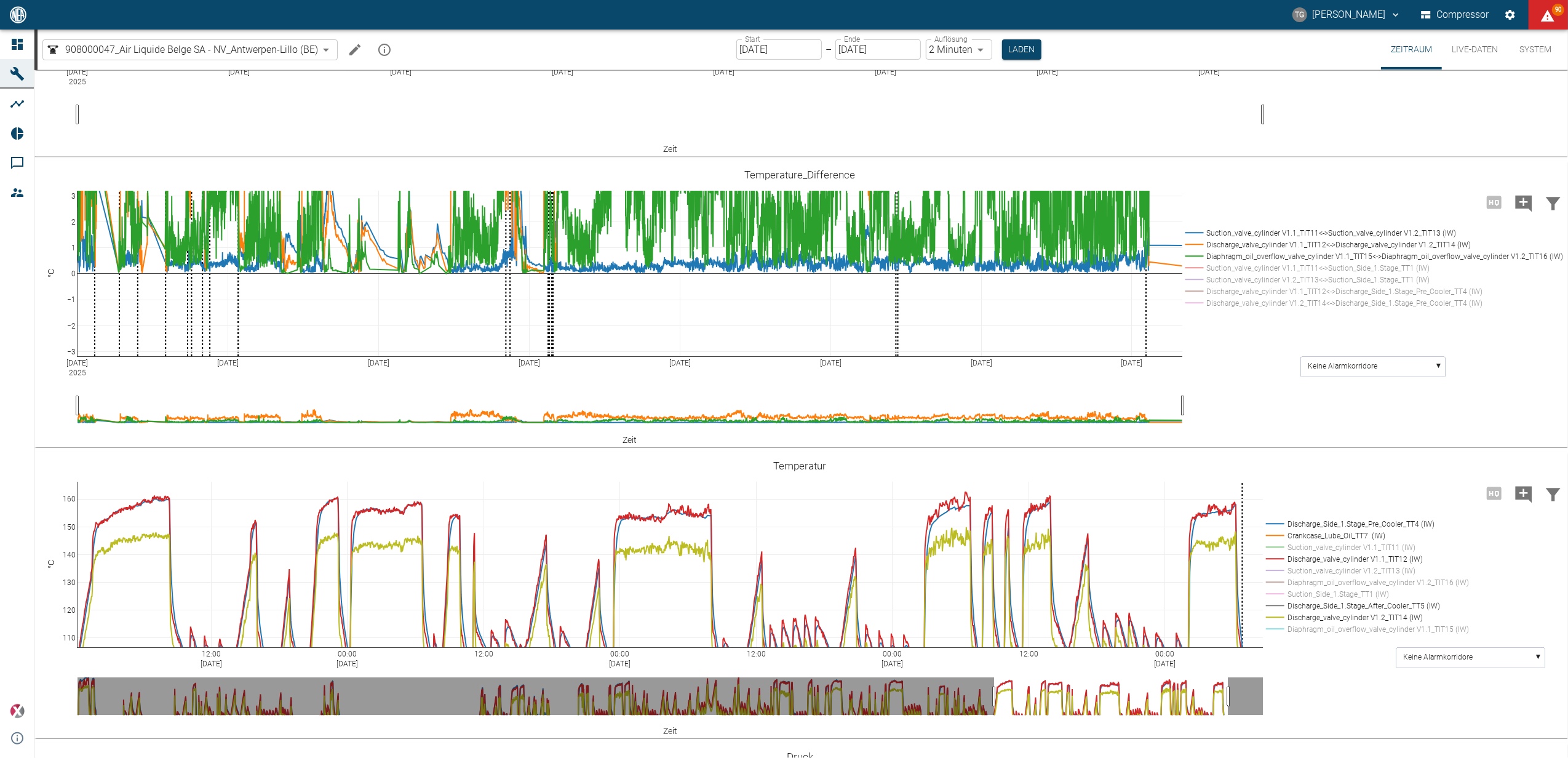
drag, startPoint x: 71, startPoint y: 202, endPoint x: 92, endPoint y: 119, distance: 85.6
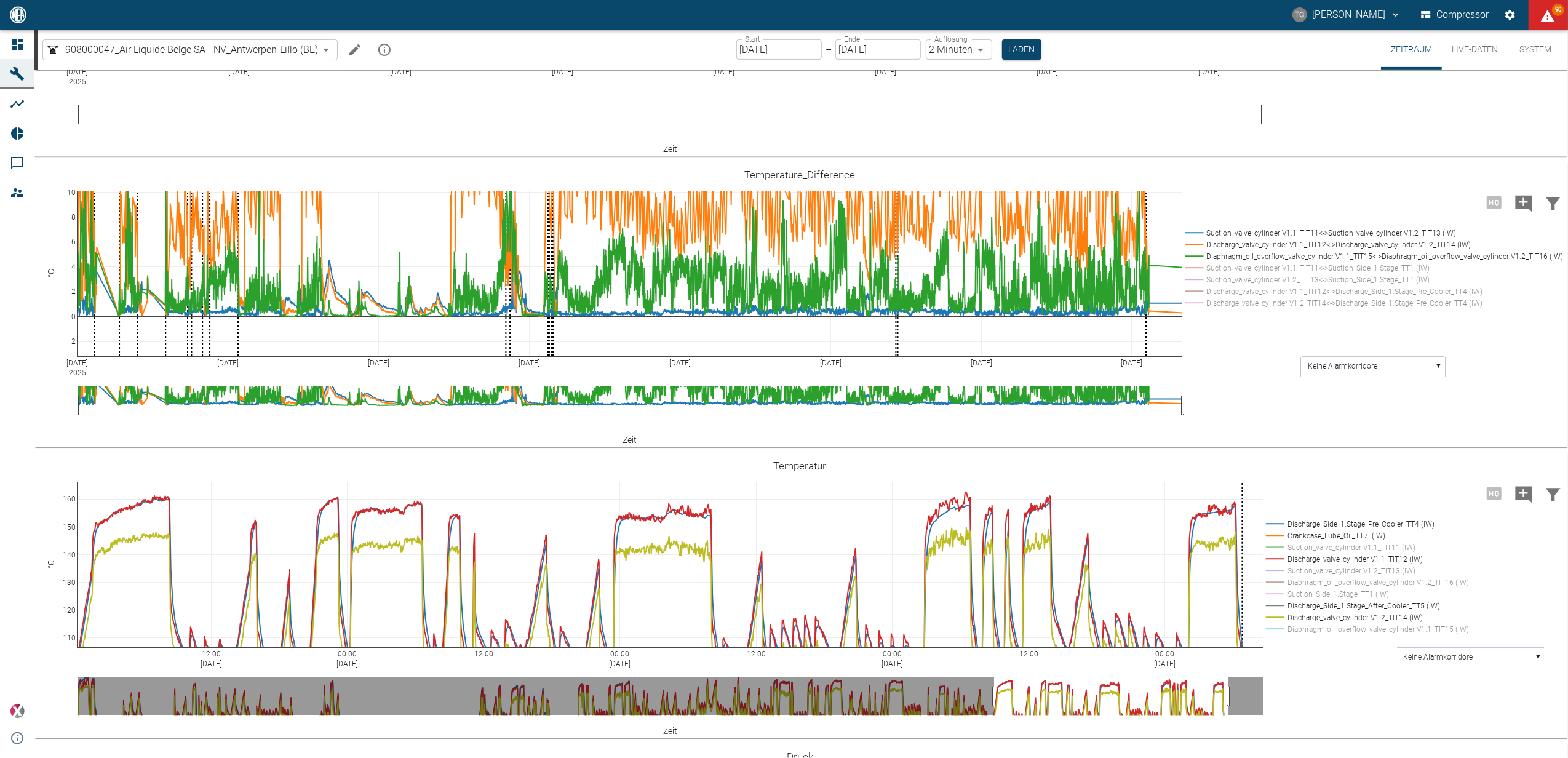
drag, startPoint x: 75, startPoint y: 189, endPoint x: 79, endPoint y: 277, distance: 88.1
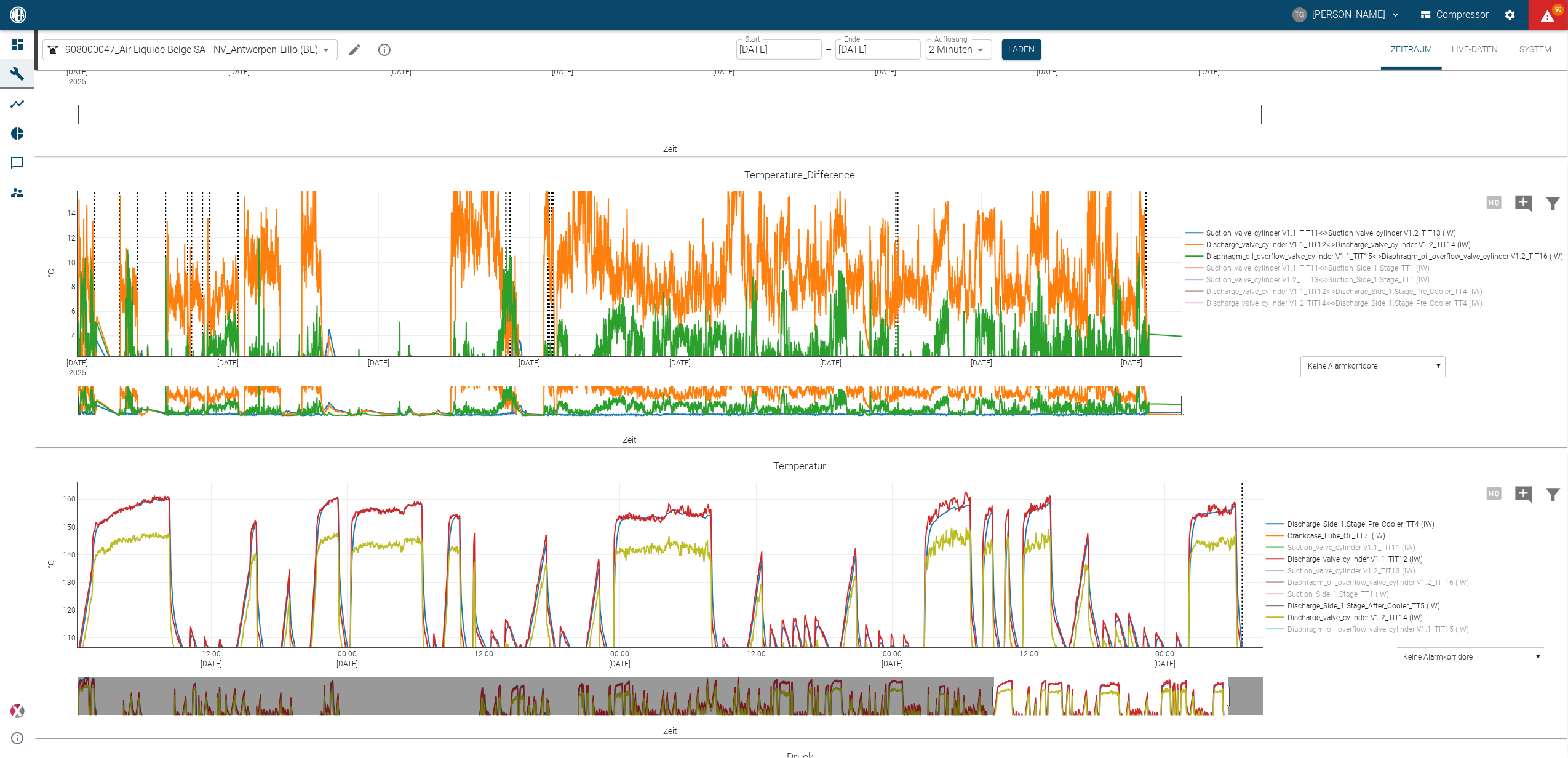
drag, startPoint x: 71, startPoint y: 255, endPoint x: 81, endPoint y: 323, distance: 68.7
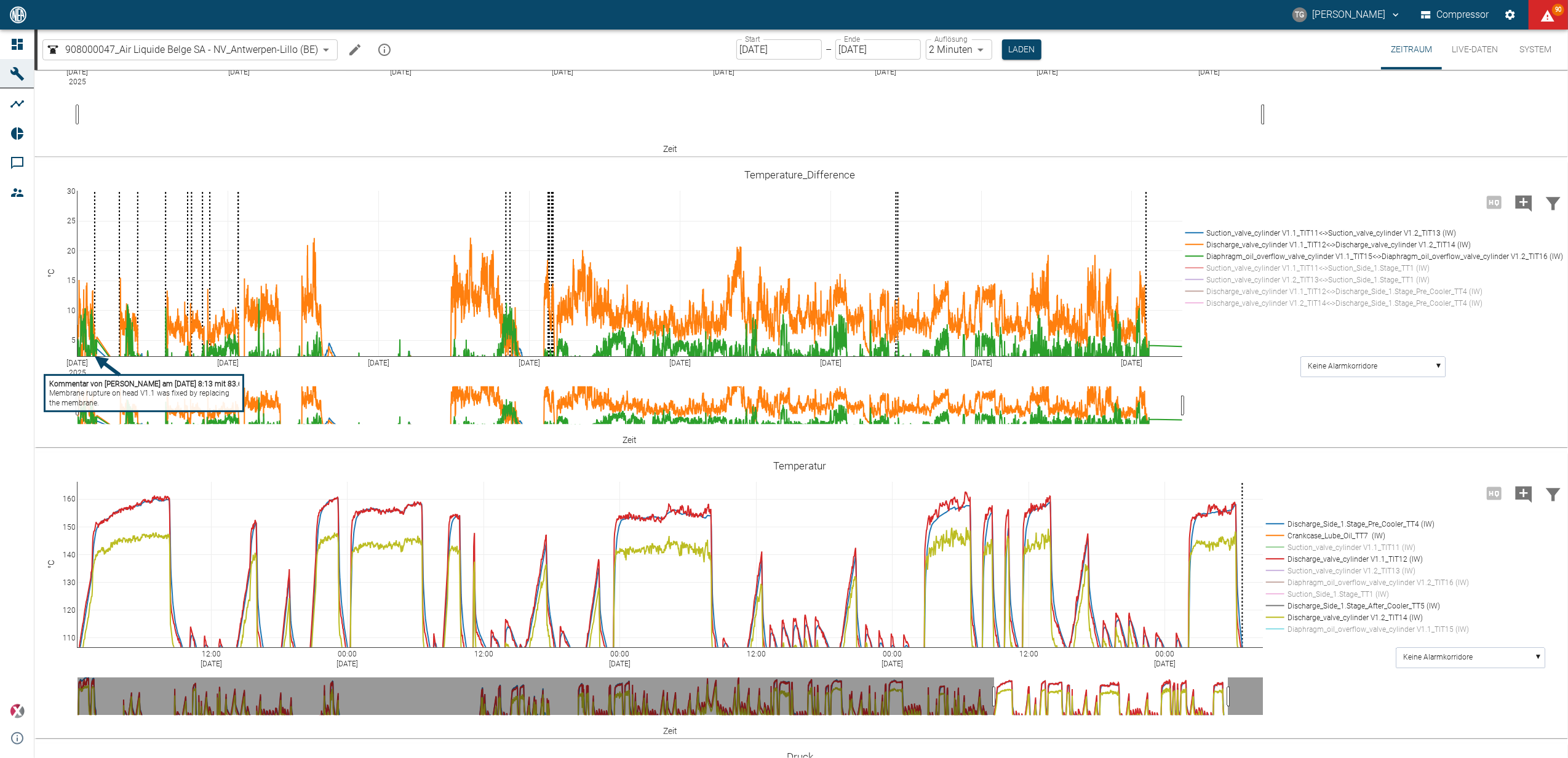
drag, startPoint x: 70, startPoint y: 194, endPoint x: 82, endPoint y: 280, distance: 86.8
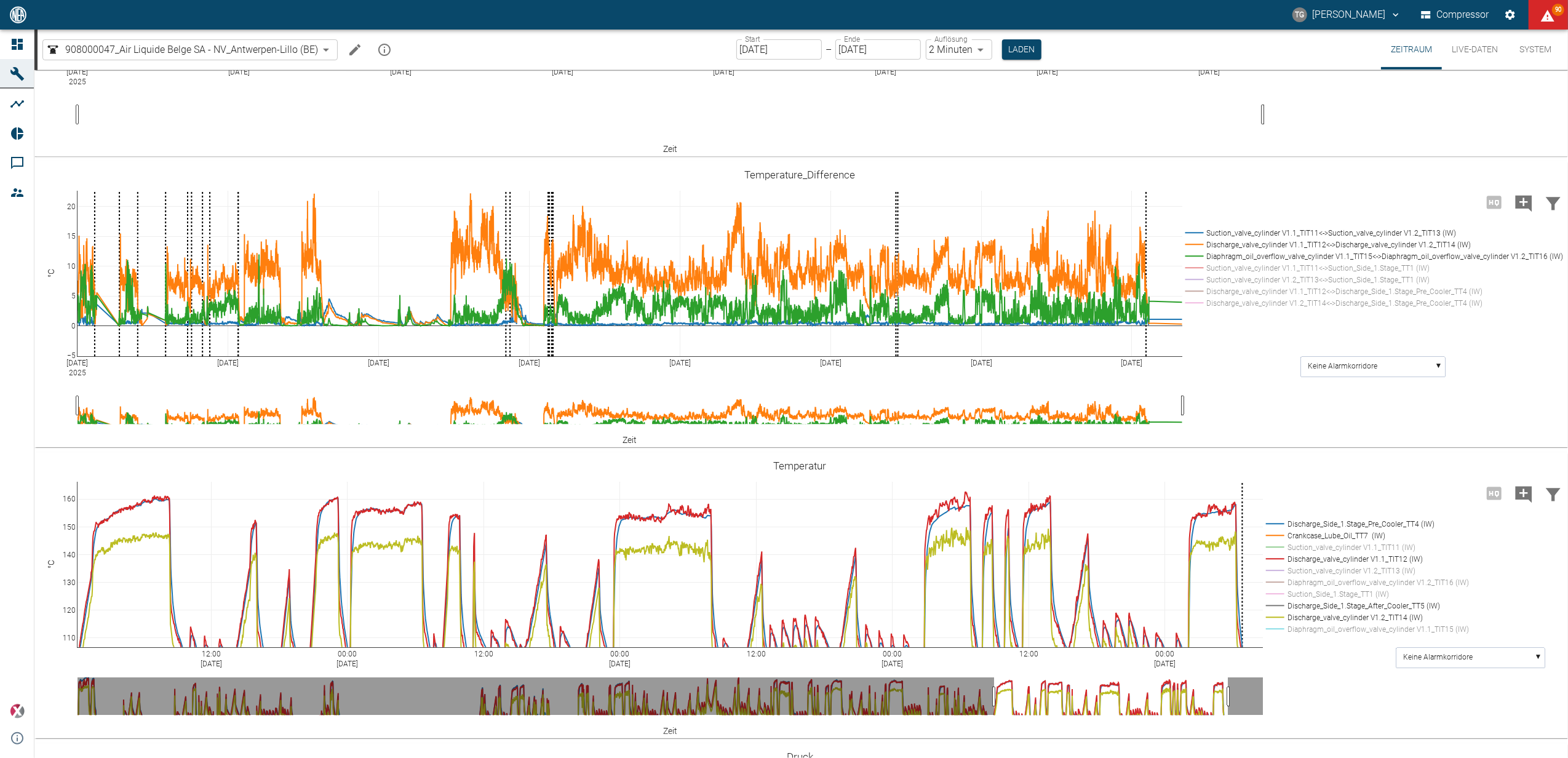
drag, startPoint x: 70, startPoint y: 299, endPoint x: 72, endPoint y: 255, distance: 44.0
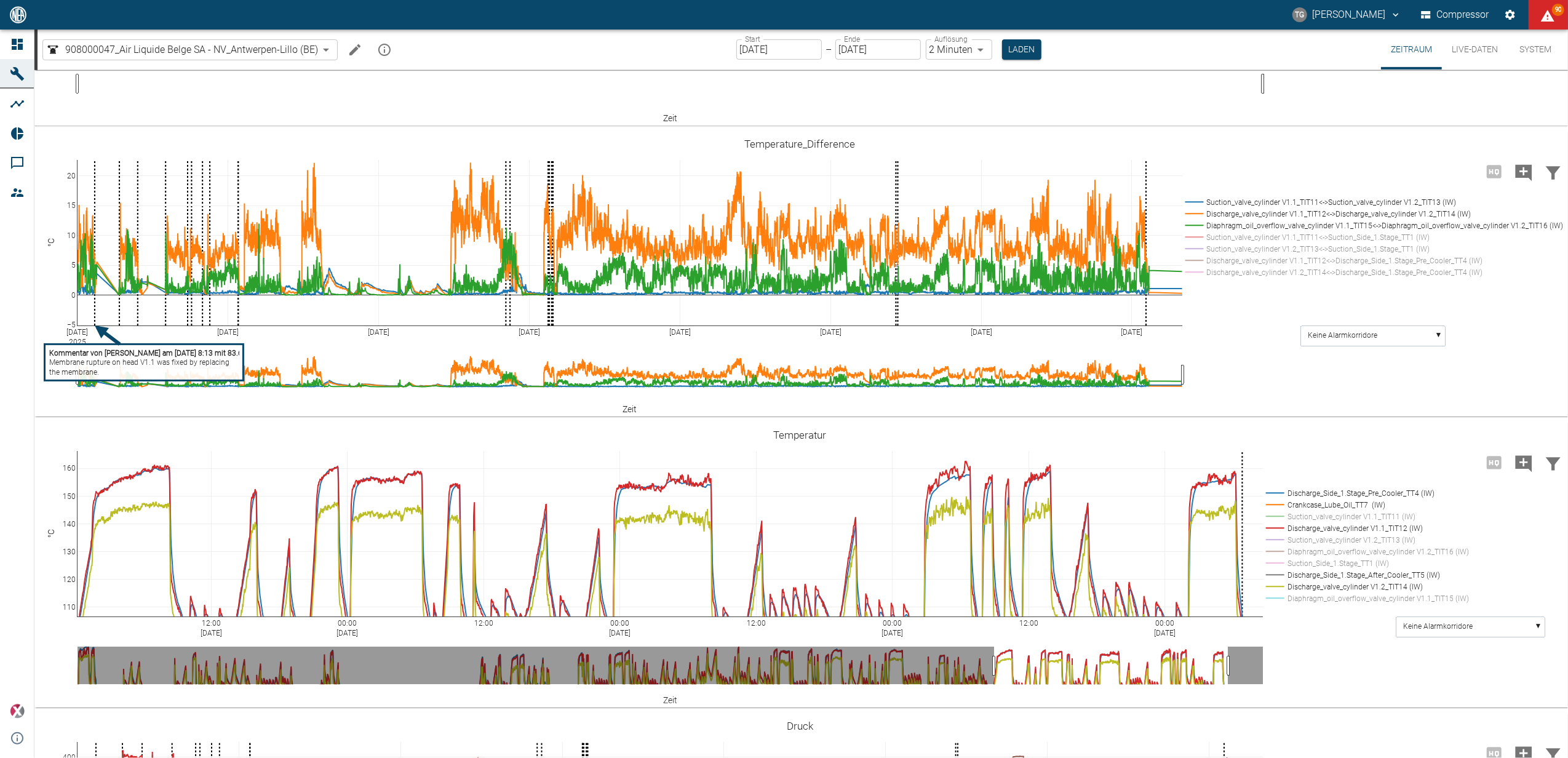
scroll to position [574, 0]
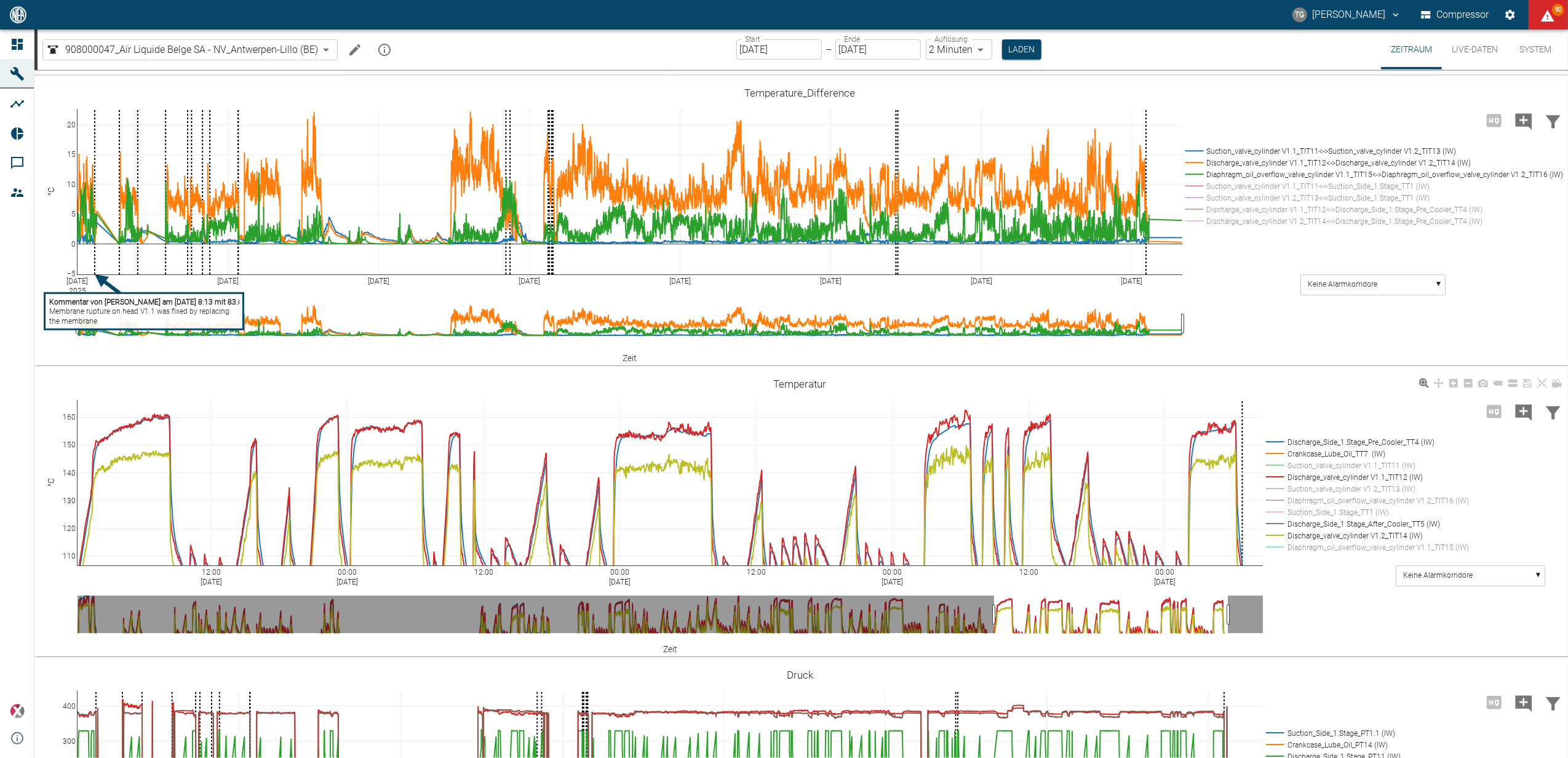
click at [1274, 439] on rect at bounding box center [1364, 442] width 203 height 12
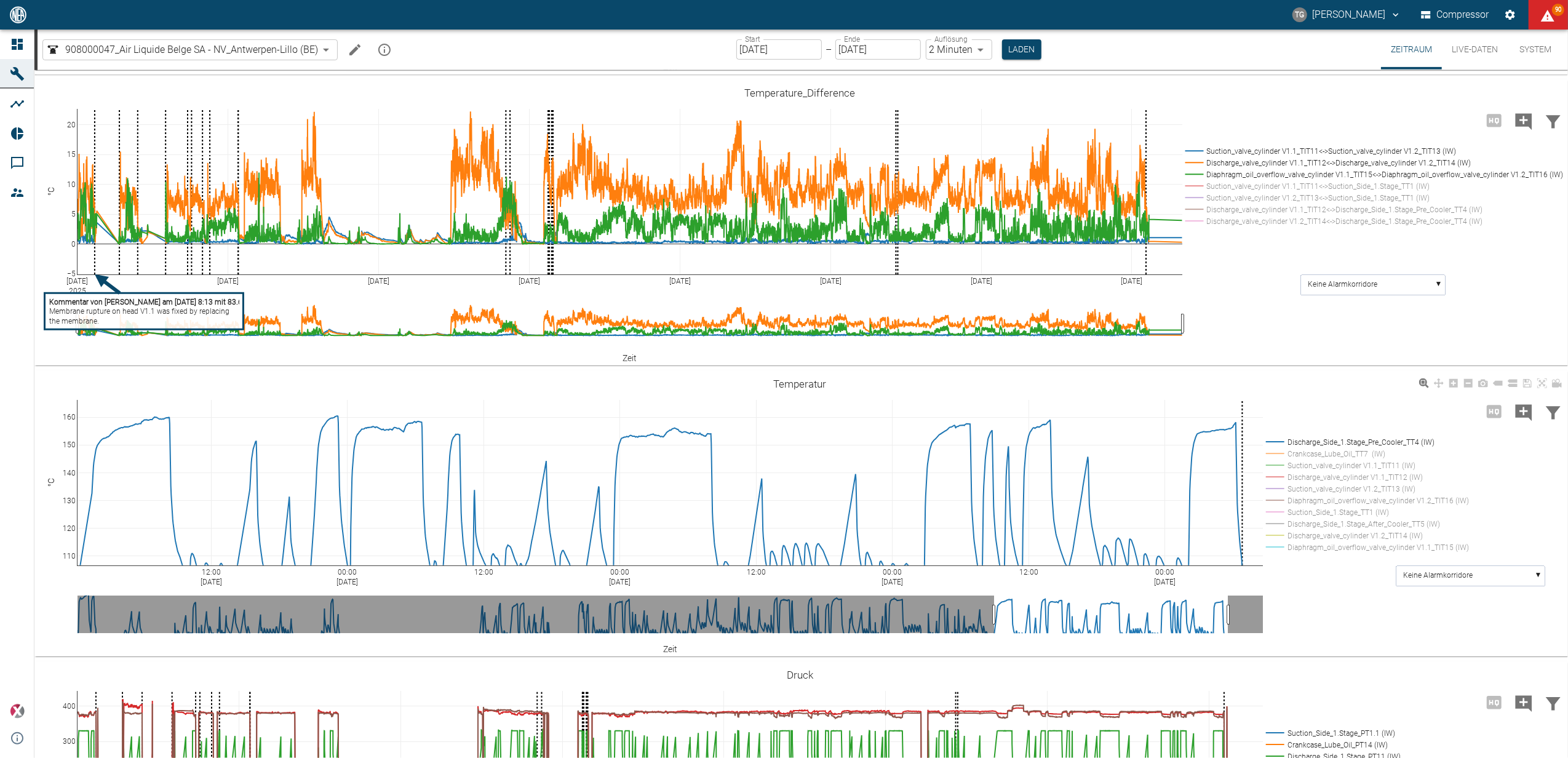
click at [1278, 500] on rect at bounding box center [1364, 500] width 203 height 12
click at [1272, 544] on rect at bounding box center [1364, 547] width 203 height 12
drag, startPoint x: 70, startPoint y: 411, endPoint x: 65, endPoint y: 406, distance: 7.1
click at [1269, 441] on rect at bounding box center [1364, 442] width 203 height 12
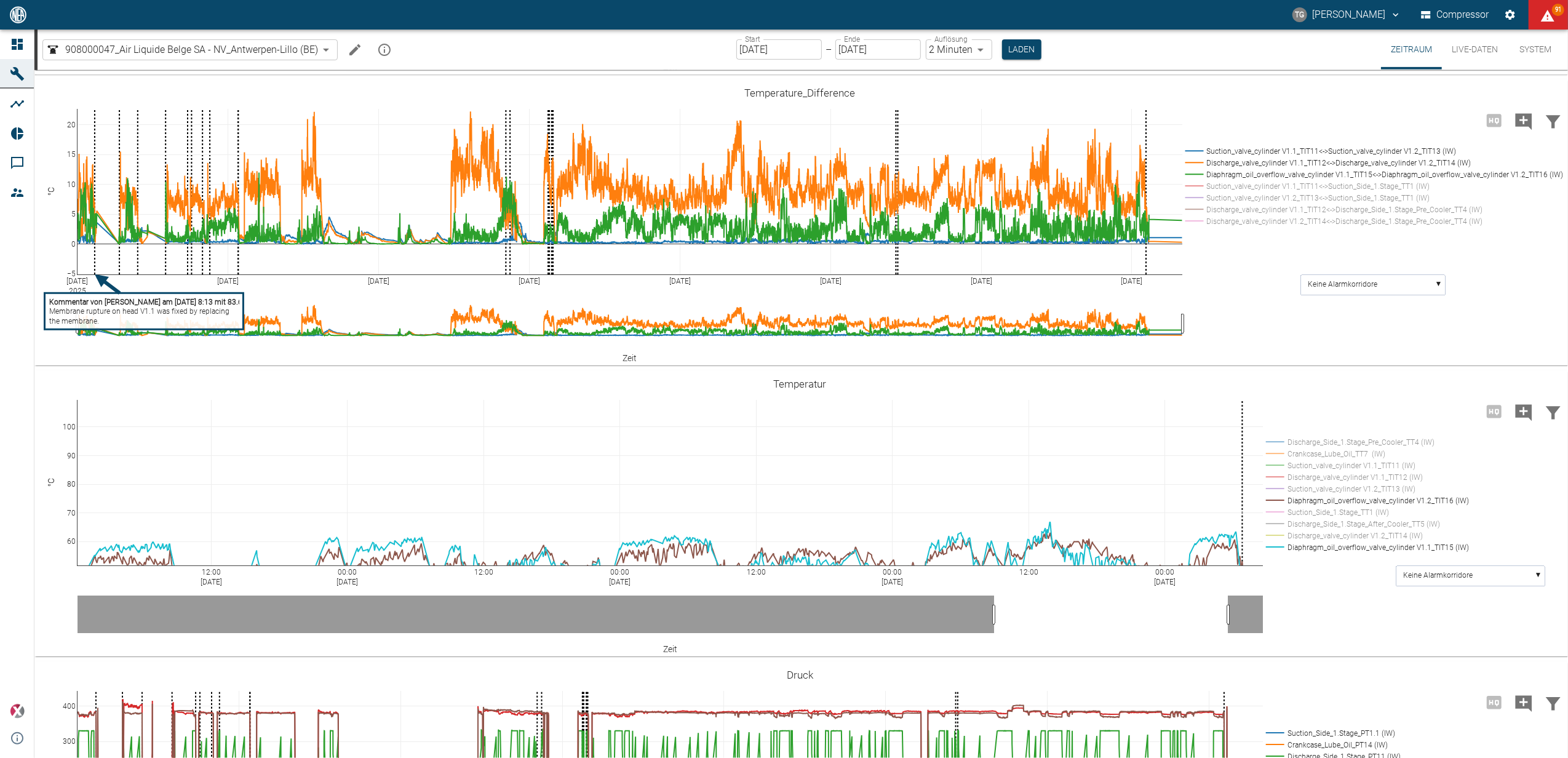
drag, startPoint x: 68, startPoint y: 495, endPoint x: 63, endPoint y: 338, distance: 157.1
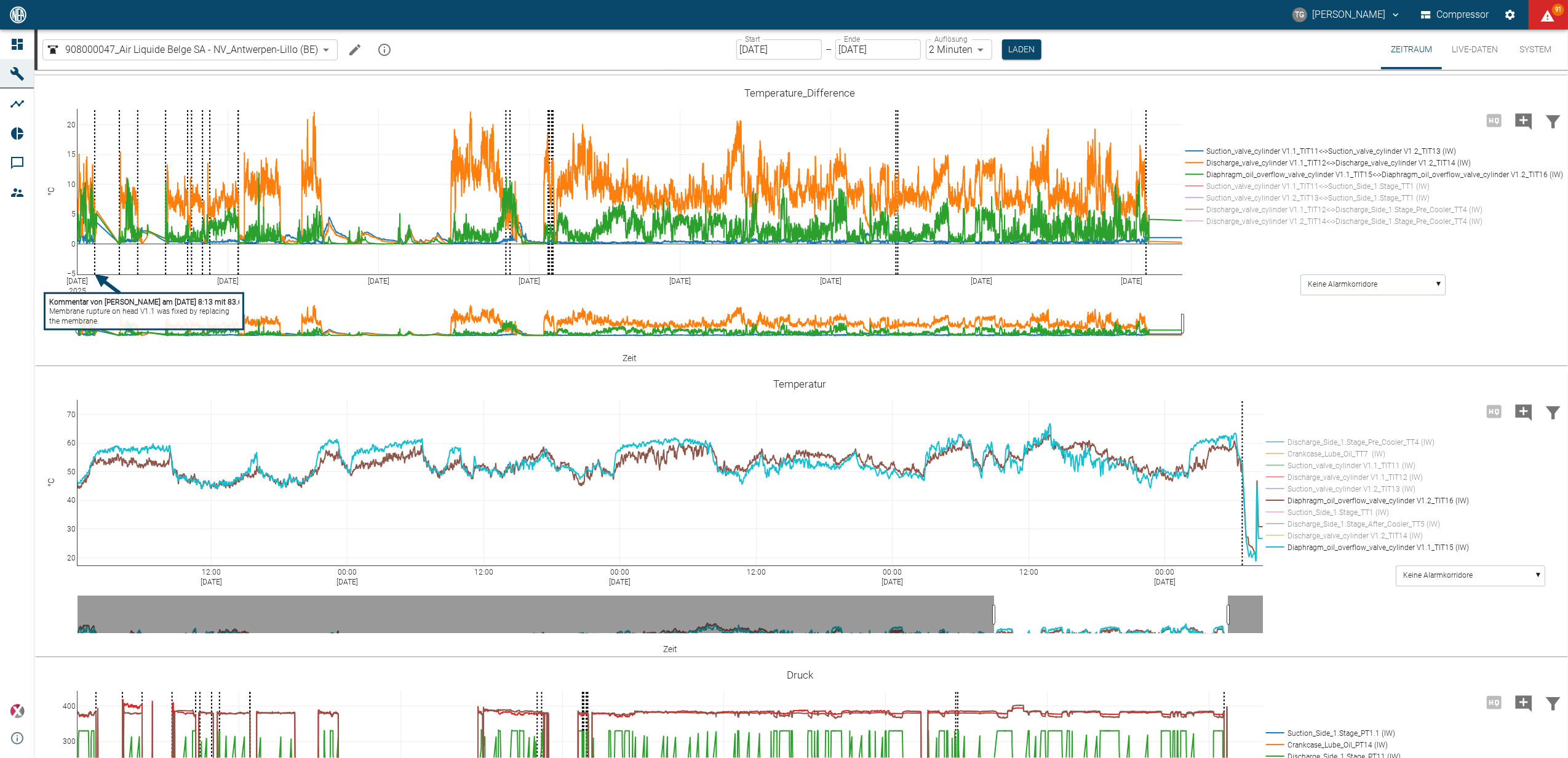
drag, startPoint x: 68, startPoint y: 489, endPoint x: 99, endPoint y: 390, distance: 103.7
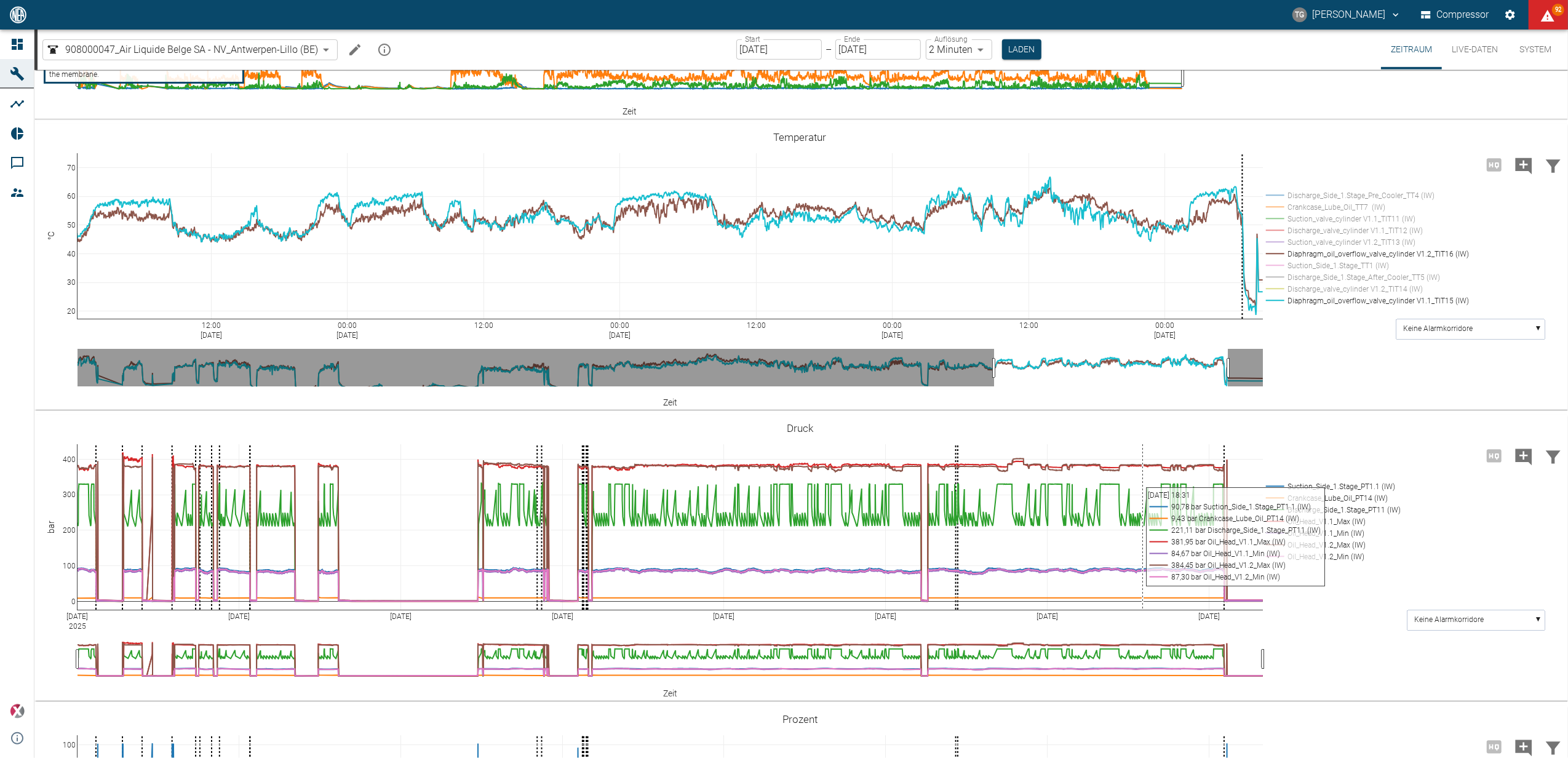
scroll to position [820, 0]
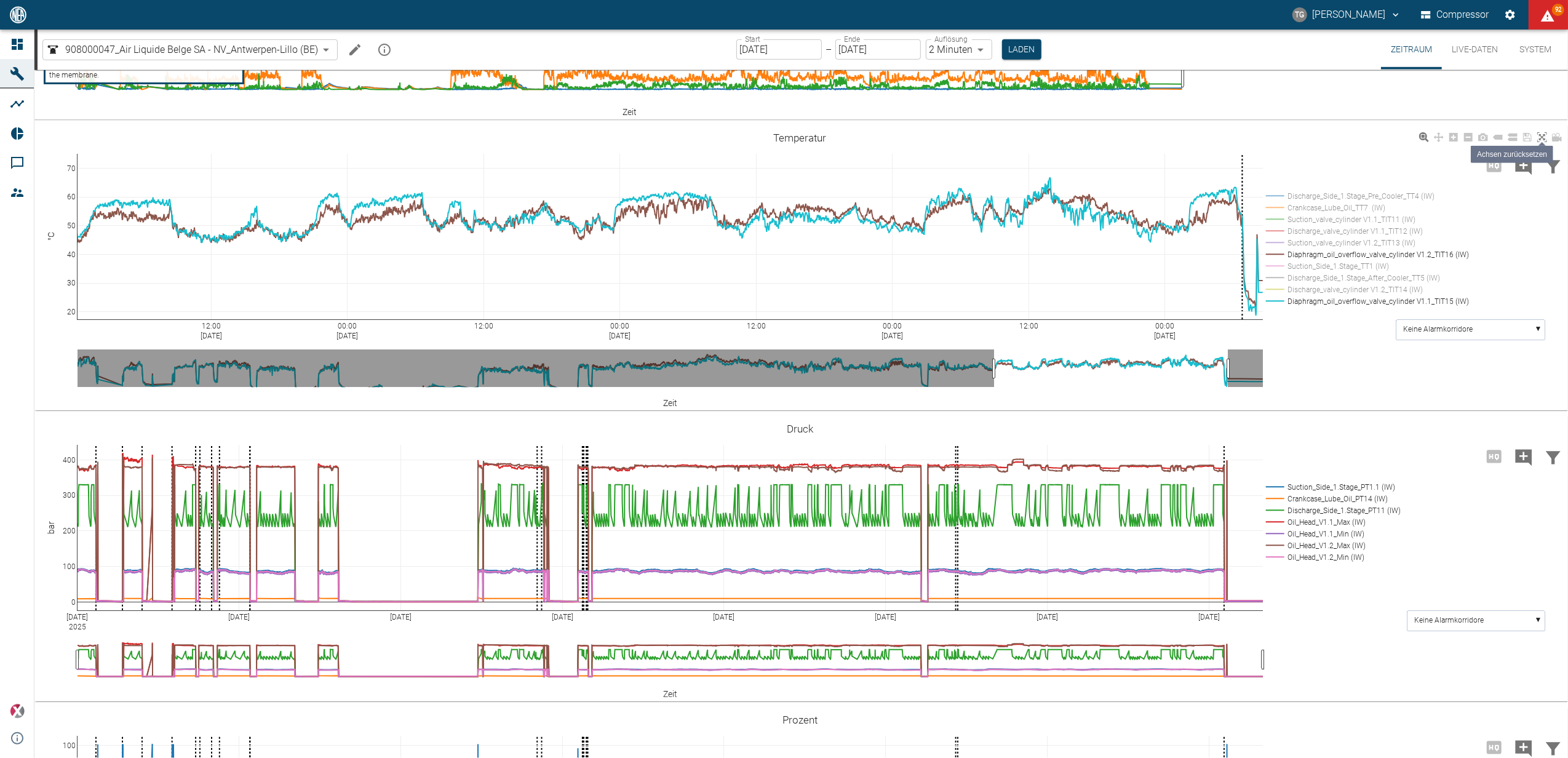
click at [1540, 136] on icon at bounding box center [1542, 137] width 10 height 10
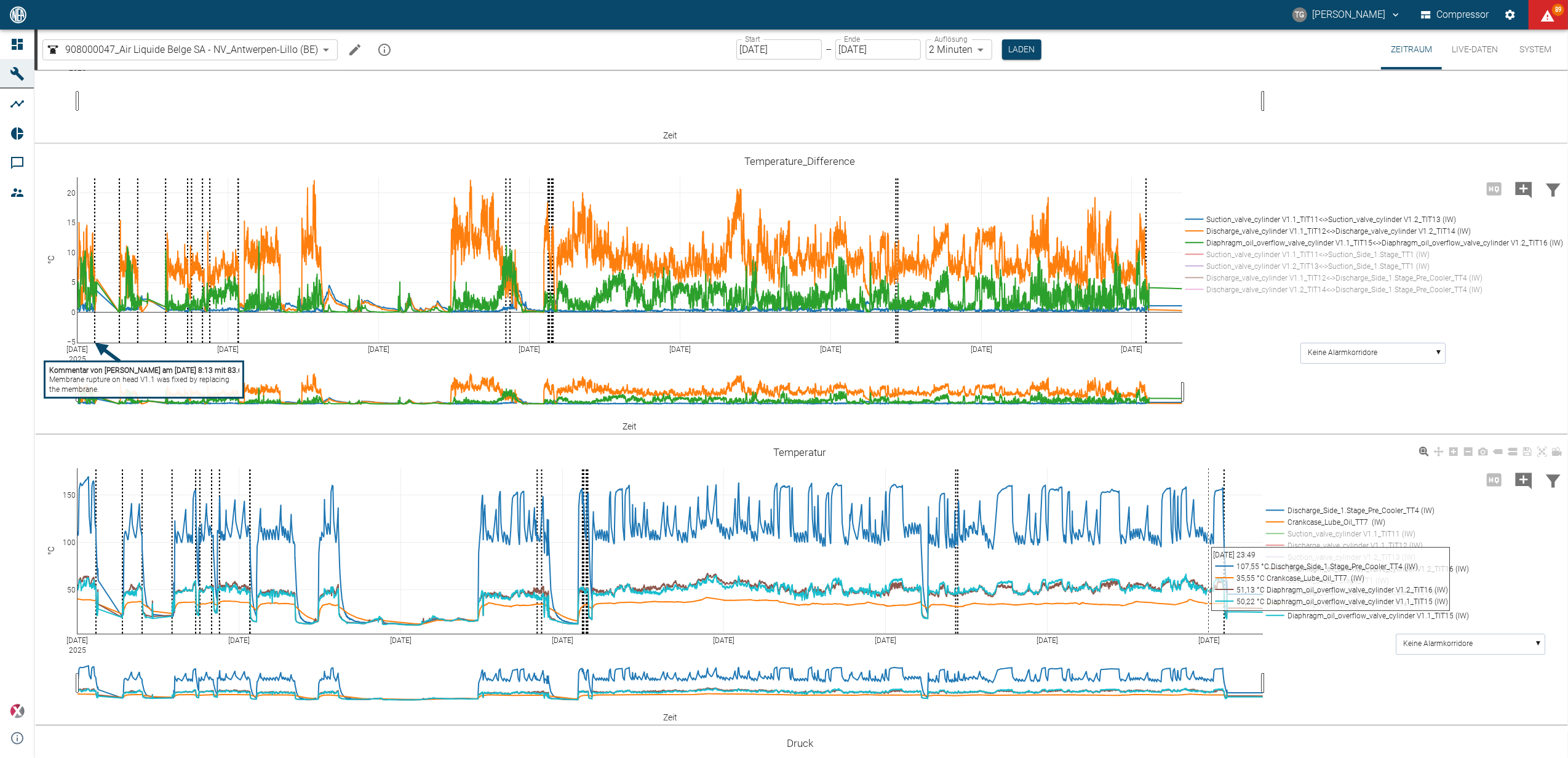
scroll to position [493, 0]
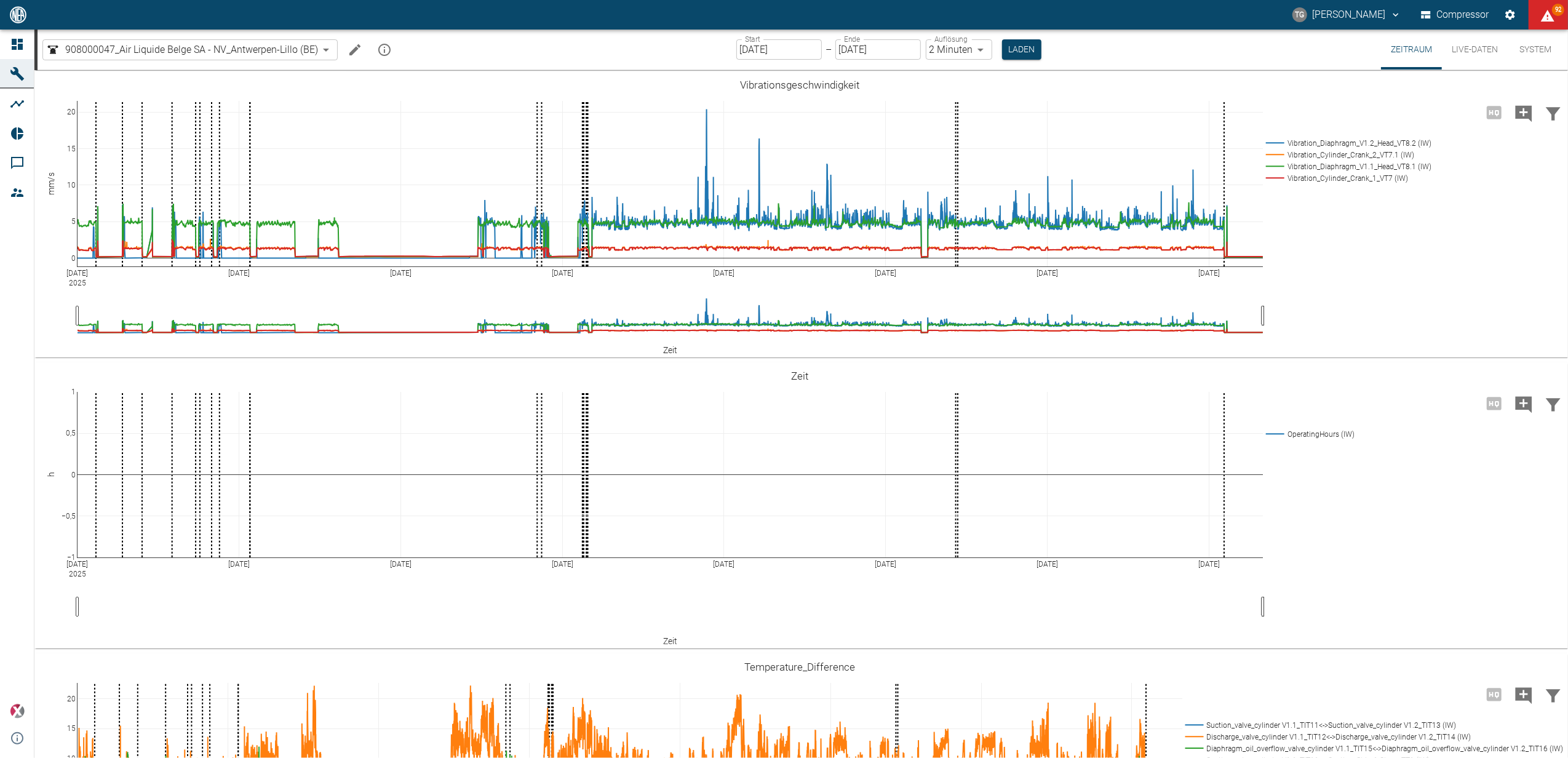
scroll to position [493, 0]
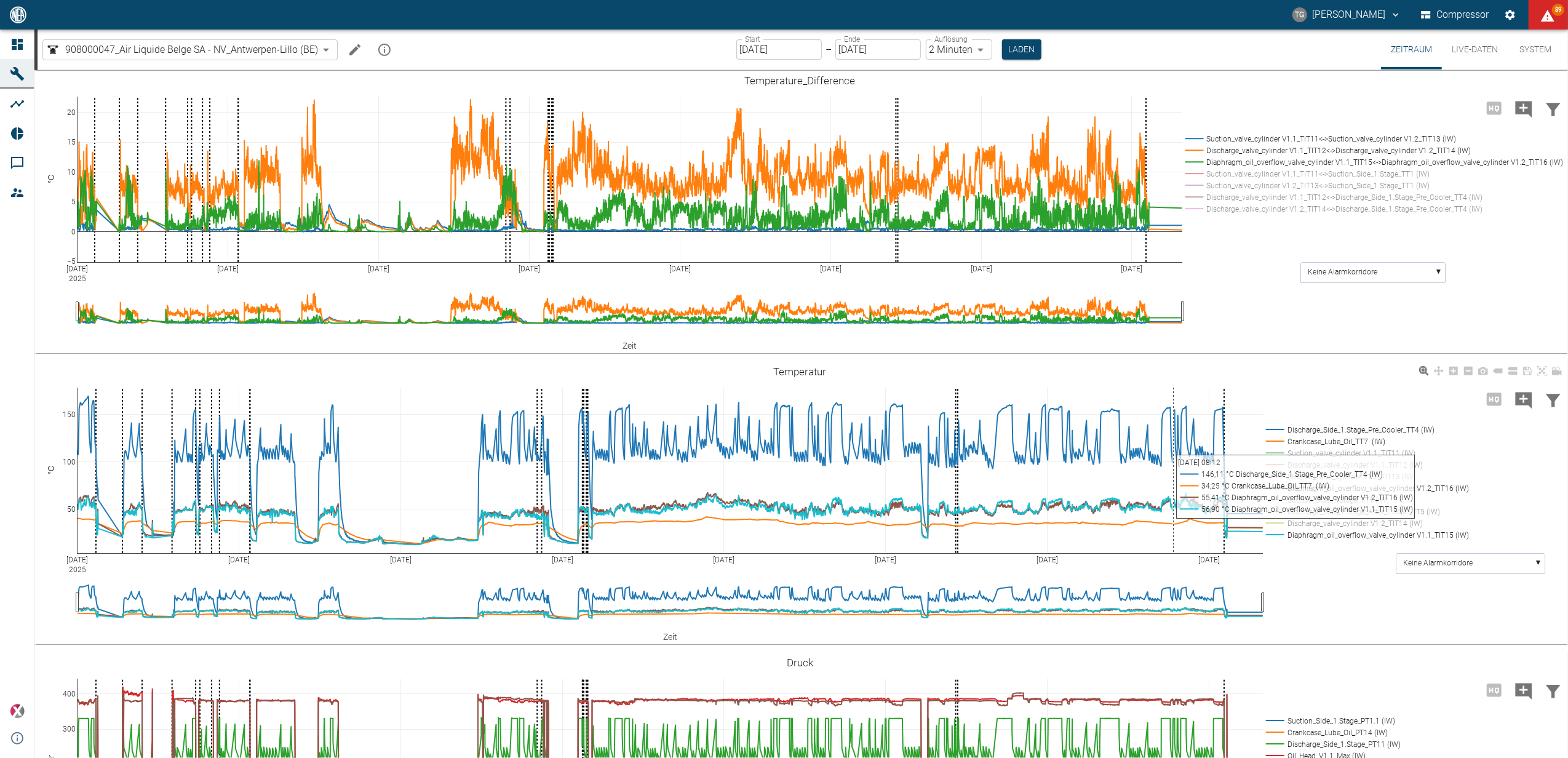
scroll to position [656, 0]
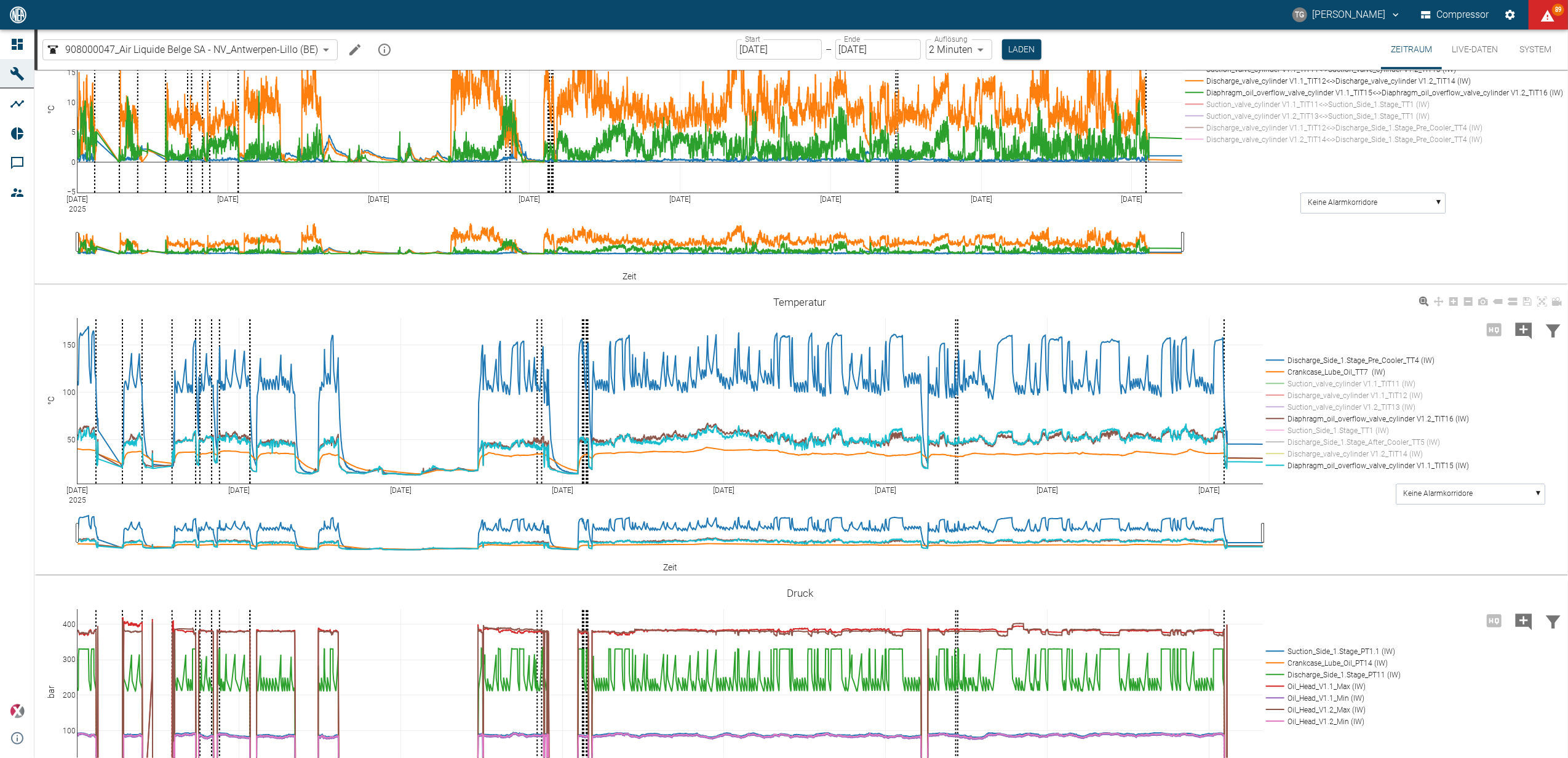
click at [1271, 415] on rect at bounding box center [1364, 419] width 203 height 12
click at [1274, 391] on rect at bounding box center [1364, 395] width 203 height 12
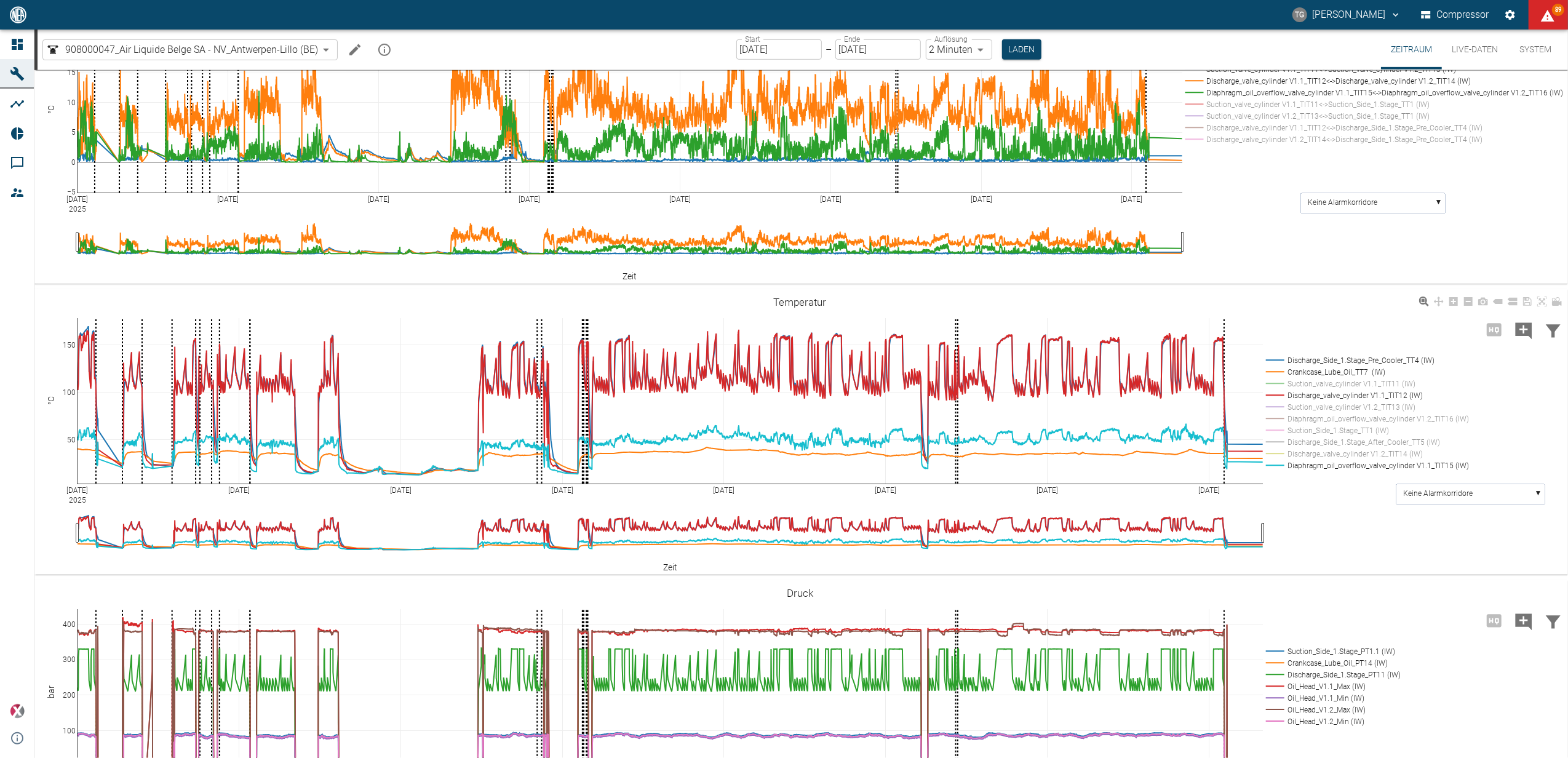
click at [1278, 453] on rect at bounding box center [1364, 453] width 203 height 12
